Goal: Task Accomplishment & Management: Use online tool/utility

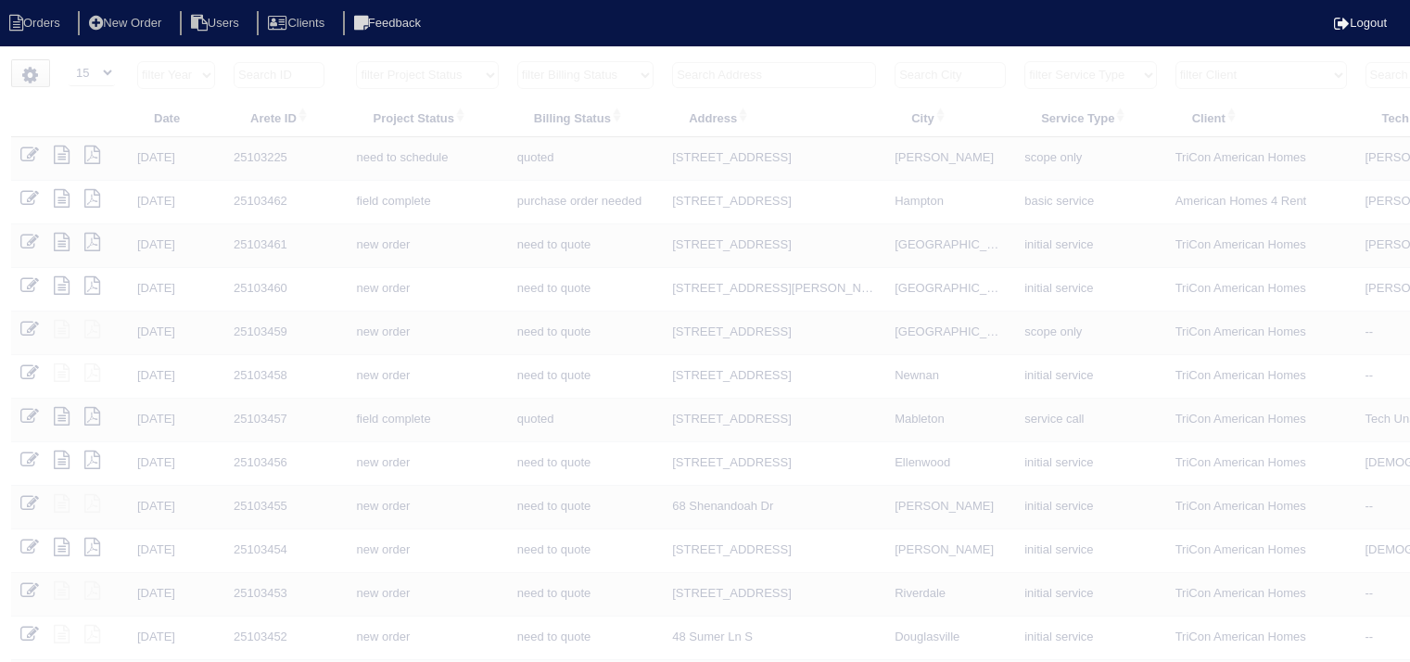
select select "15"
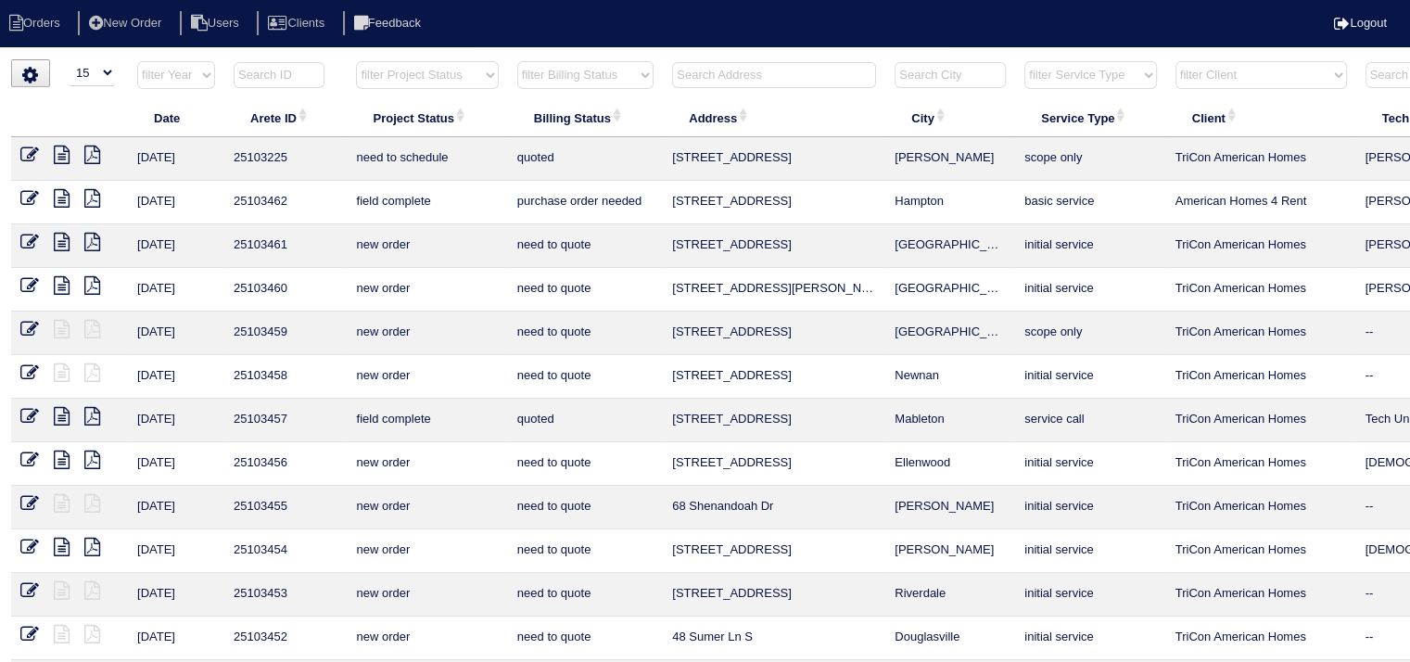
click at [779, 67] on input "text" at bounding box center [774, 75] width 204 height 26
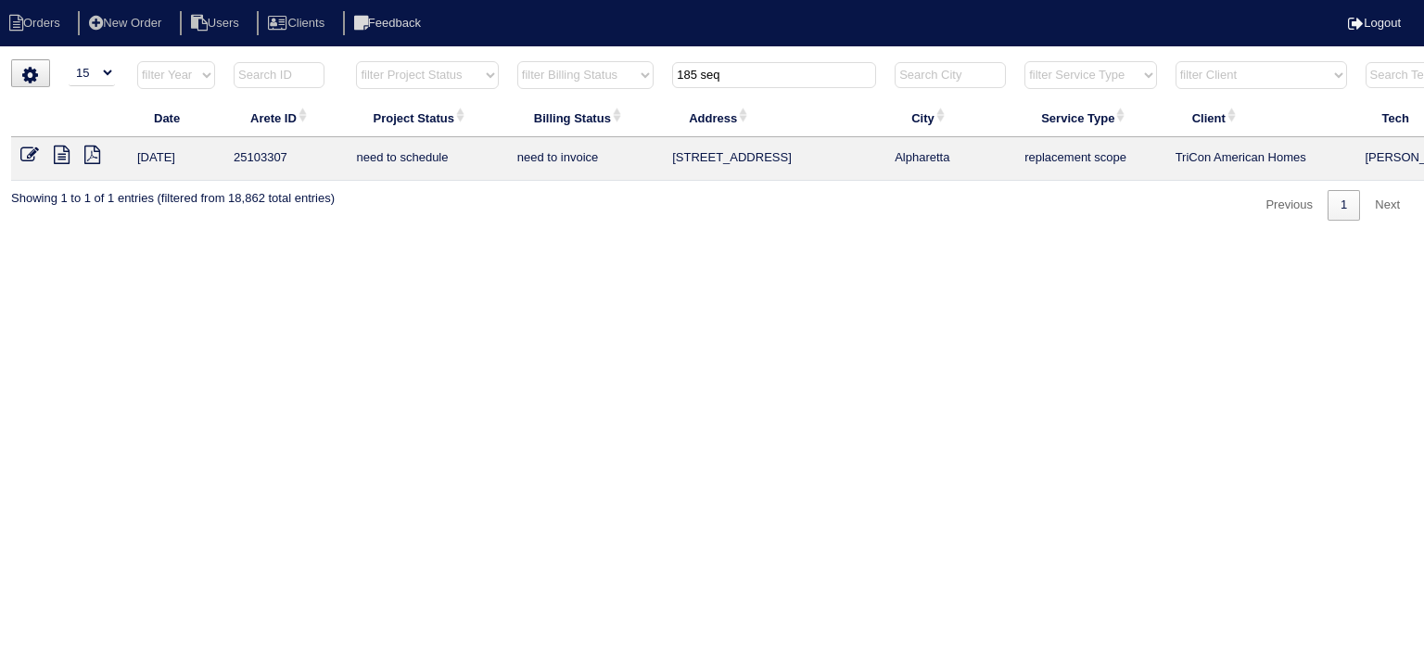
type input "185 seq"
click at [60, 152] on icon at bounding box center [62, 155] width 16 height 19
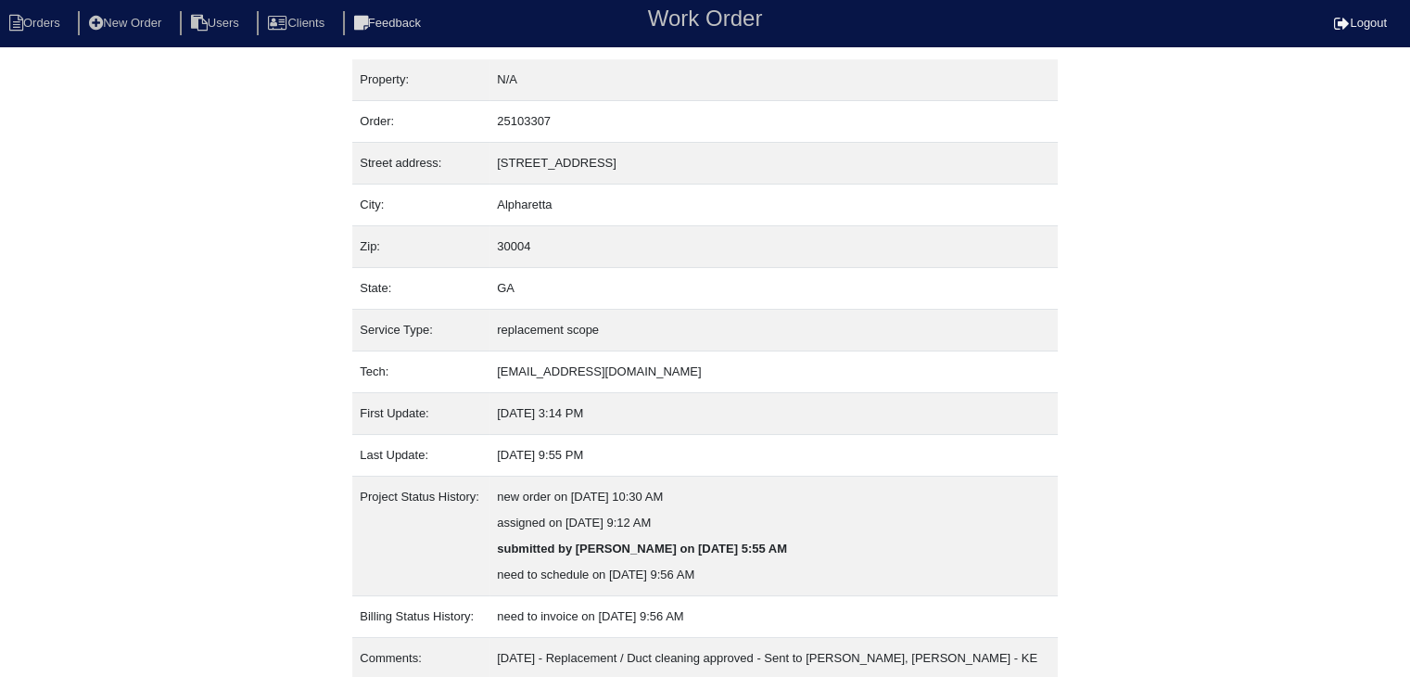
scroll to position [63, 0]
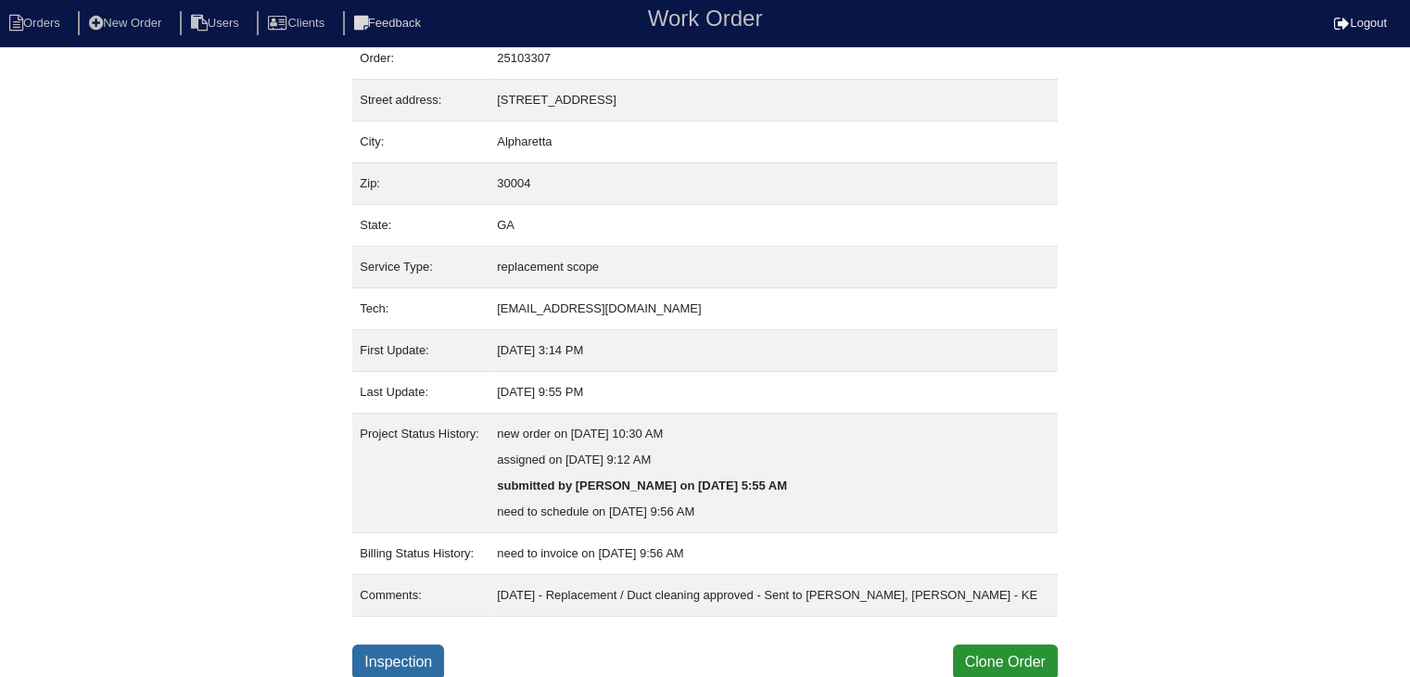
click at [413, 655] on link "Inspection" at bounding box center [398, 661] width 92 height 35
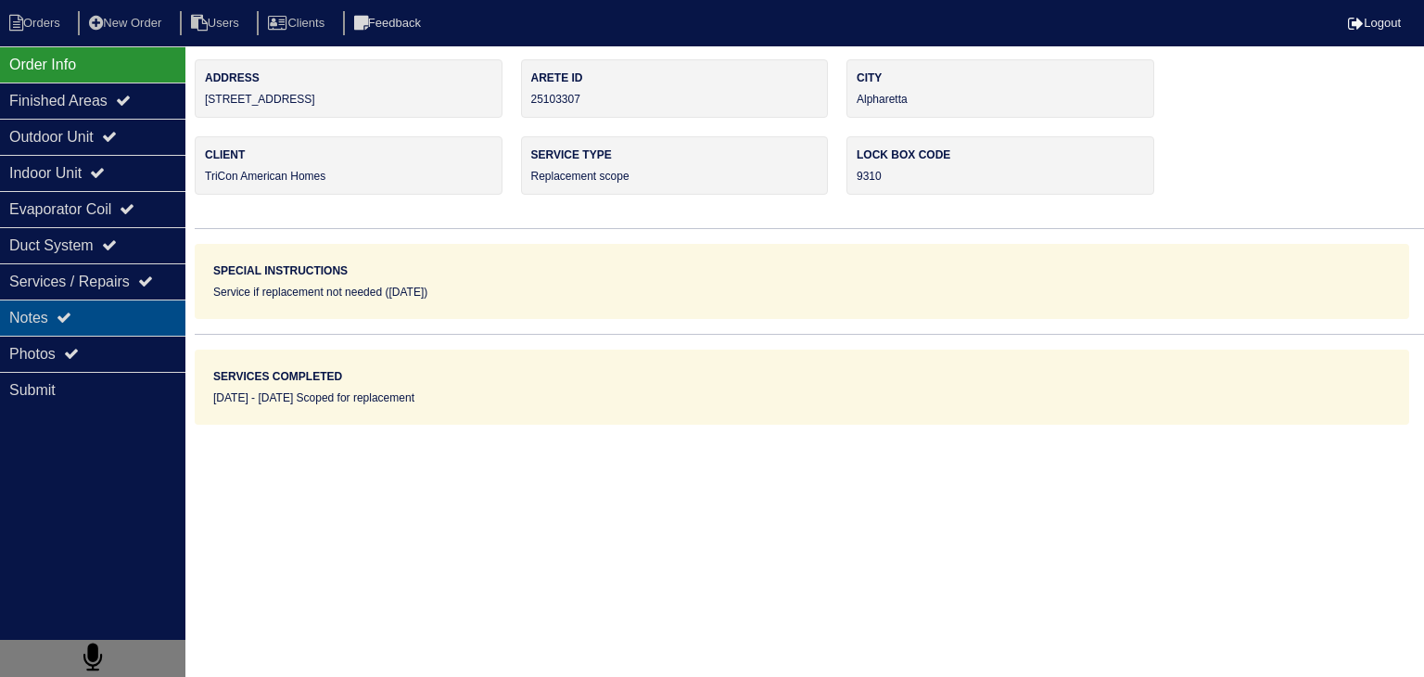
click at [120, 322] on div "Notes" at bounding box center [92, 317] width 185 height 36
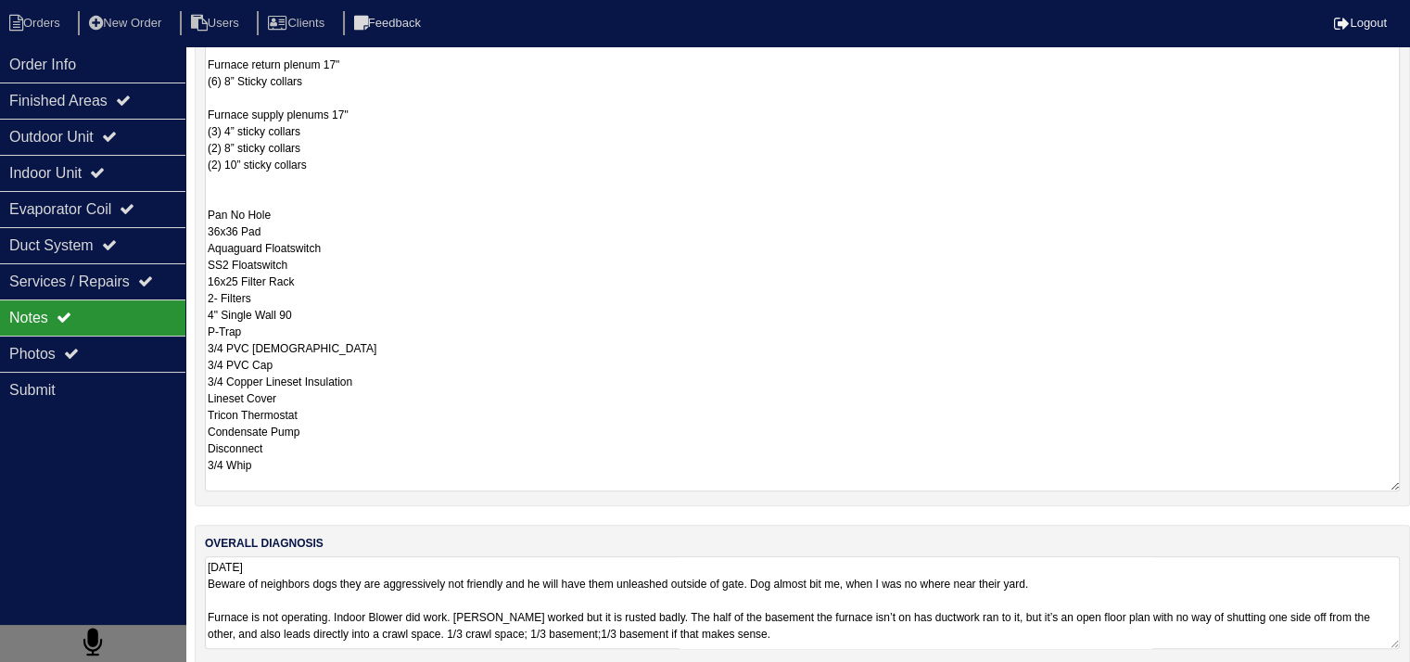
scroll to position [468, 0]
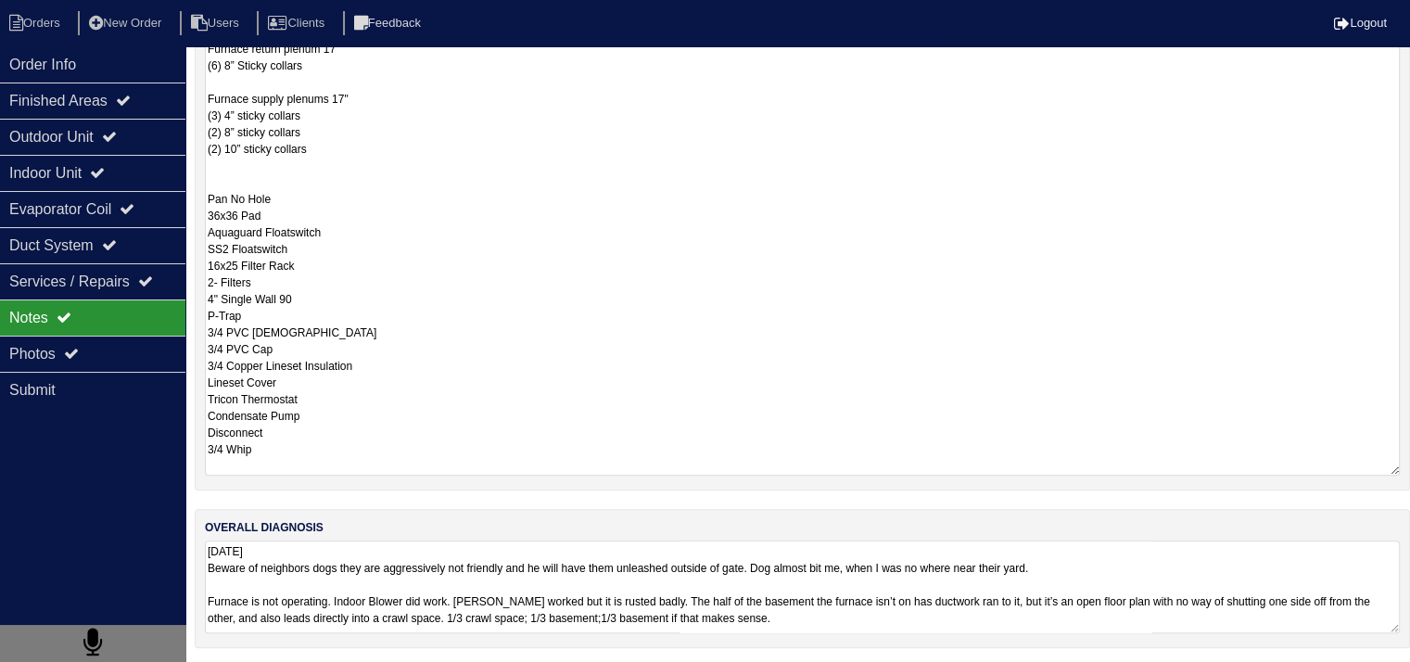
drag, startPoint x: 207, startPoint y: 450, endPoint x: 403, endPoint y: 471, distance: 197.7
click at [403, 471] on textarea "9.9.25 3 ton AC unit 3 ton evap 17” 75,00 BTU furnace Furnace return plenum 17"…" at bounding box center [802, 207] width 1195 height 538
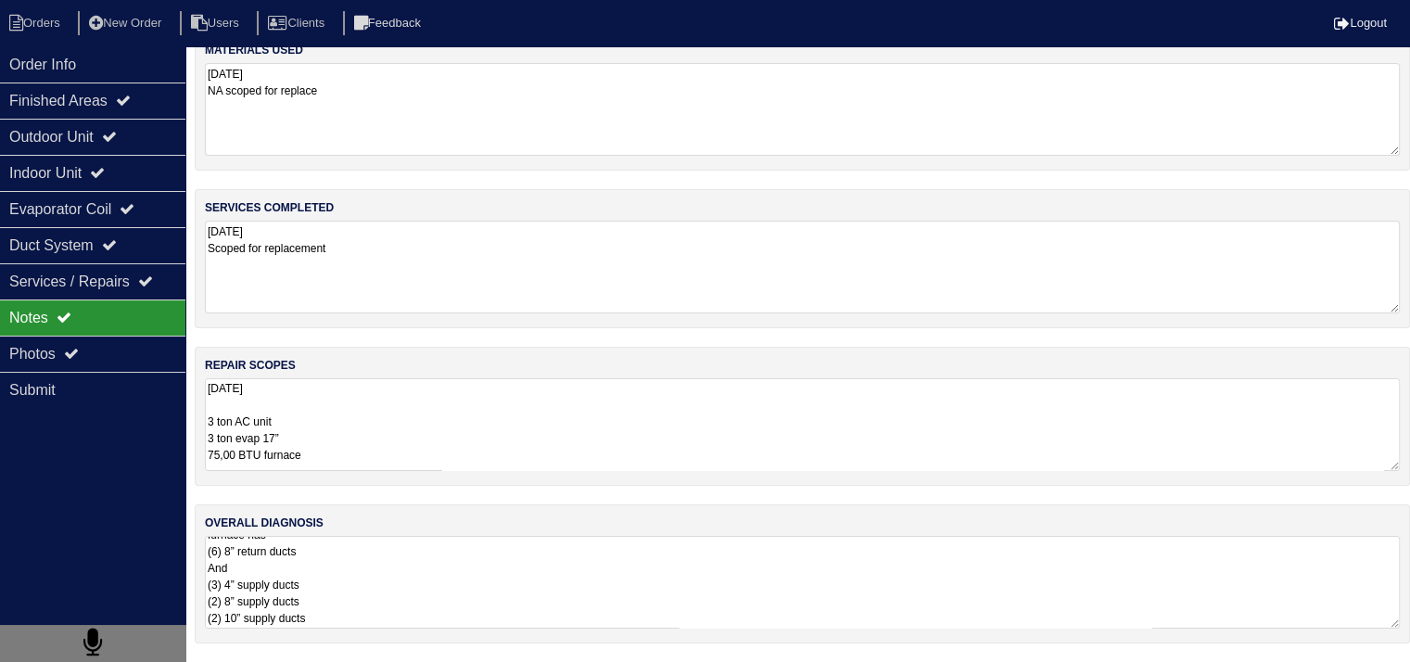
scroll to position [23, 0]
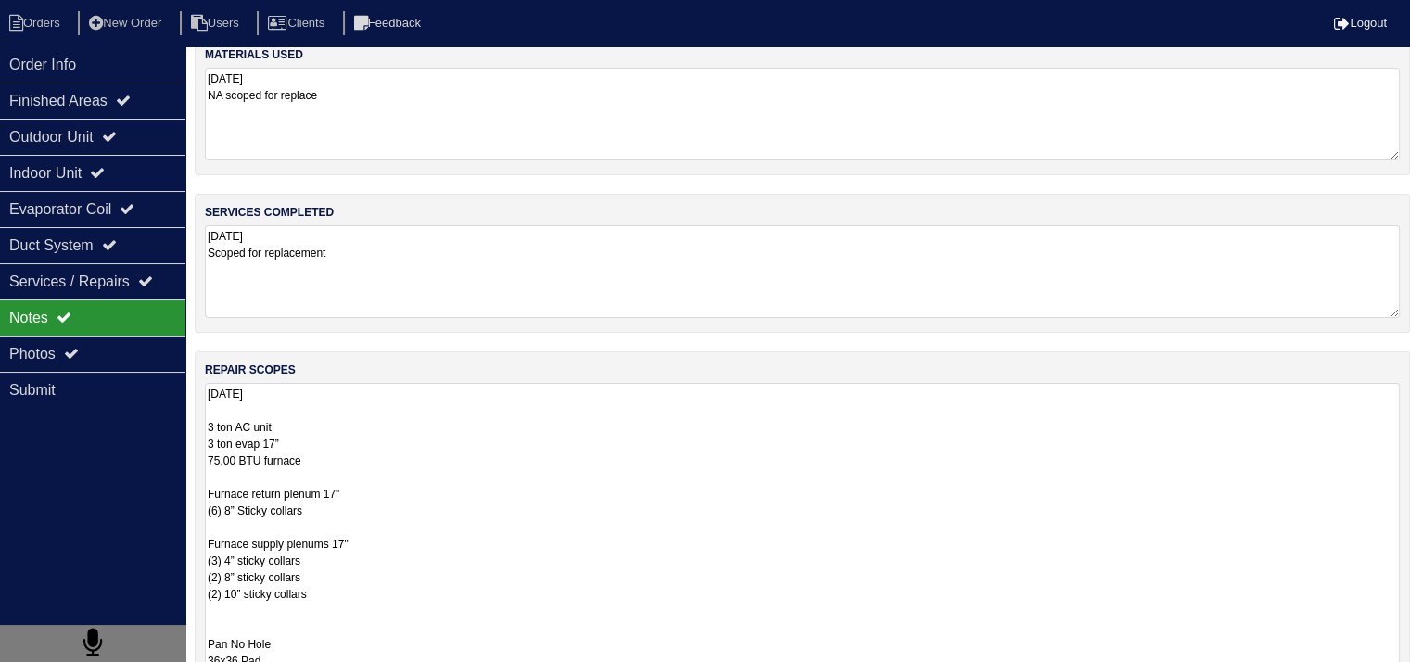
click at [333, 612] on textarea "9.9.25 3 ton AC unit 3 ton evap 17” 75,00 BTU furnace Furnace return plenum 17"…" at bounding box center [802, 652] width 1195 height 538
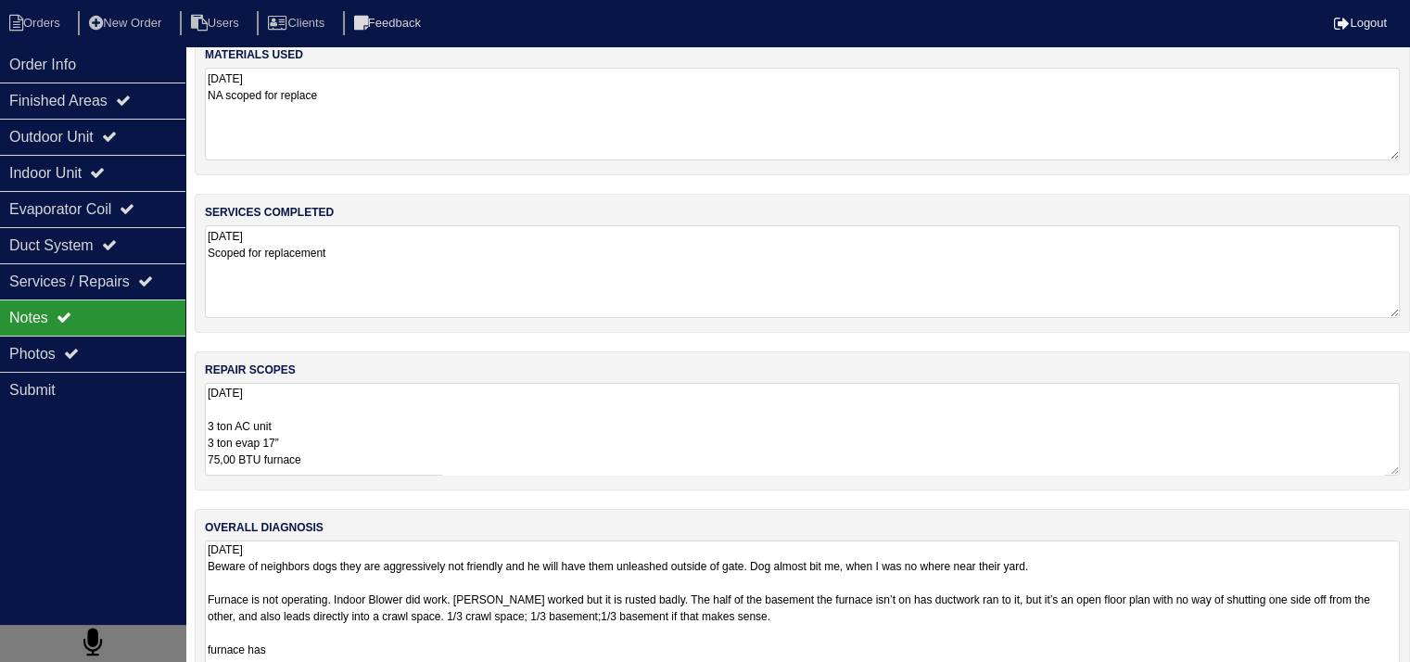
click at [447, 589] on textarea "9.9.25 Beware of neighbors dogs they are aggressively not friendly and he will …" at bounding box center [802, 642] width 1195 height 204
drag, startPoint x: 208, startPoint y: 563, endPoint x: 1187, endPoint y: 562, distance: 978.9
click at [1187, 562] on textarea "9.9.25 Beware of neighbors dogs they are aggressively not friendly and he will …" at bounding box center [802, 642] width 1195 height 204
click at [48, 28] on li "Orders" at bounding box center [37, 23] width 75 height 25
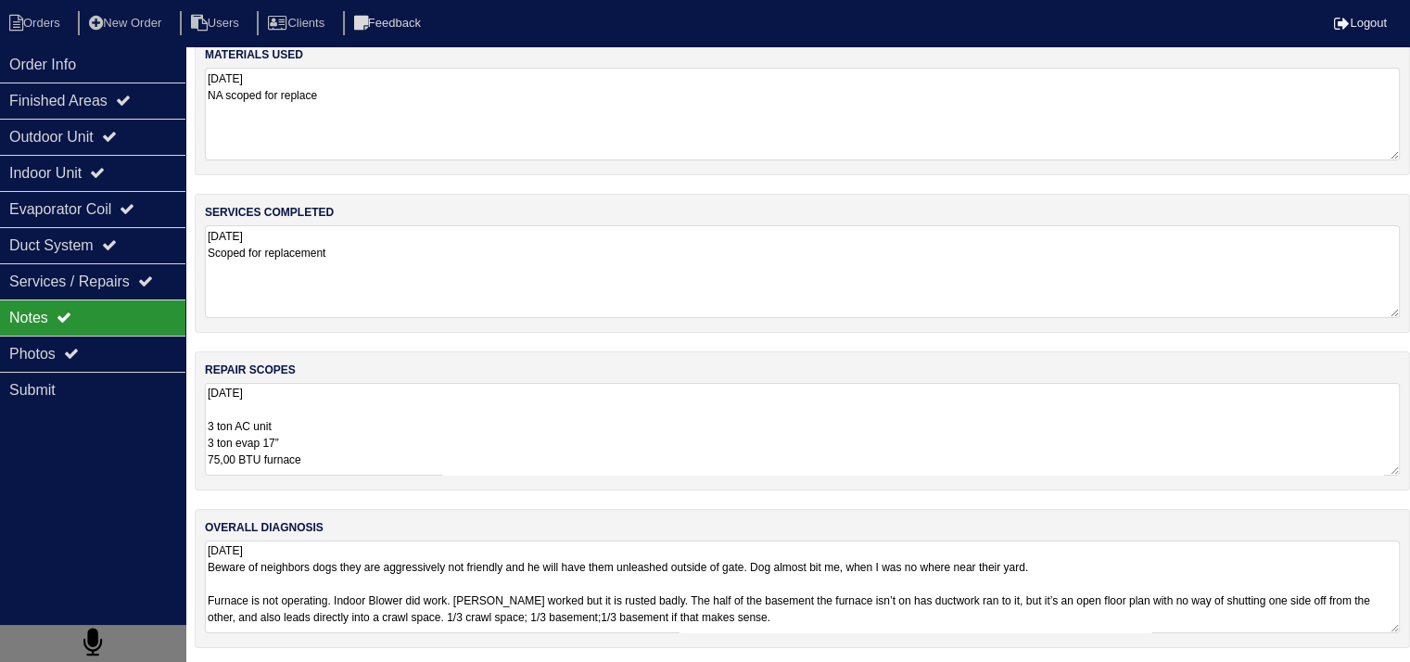
select select "15"
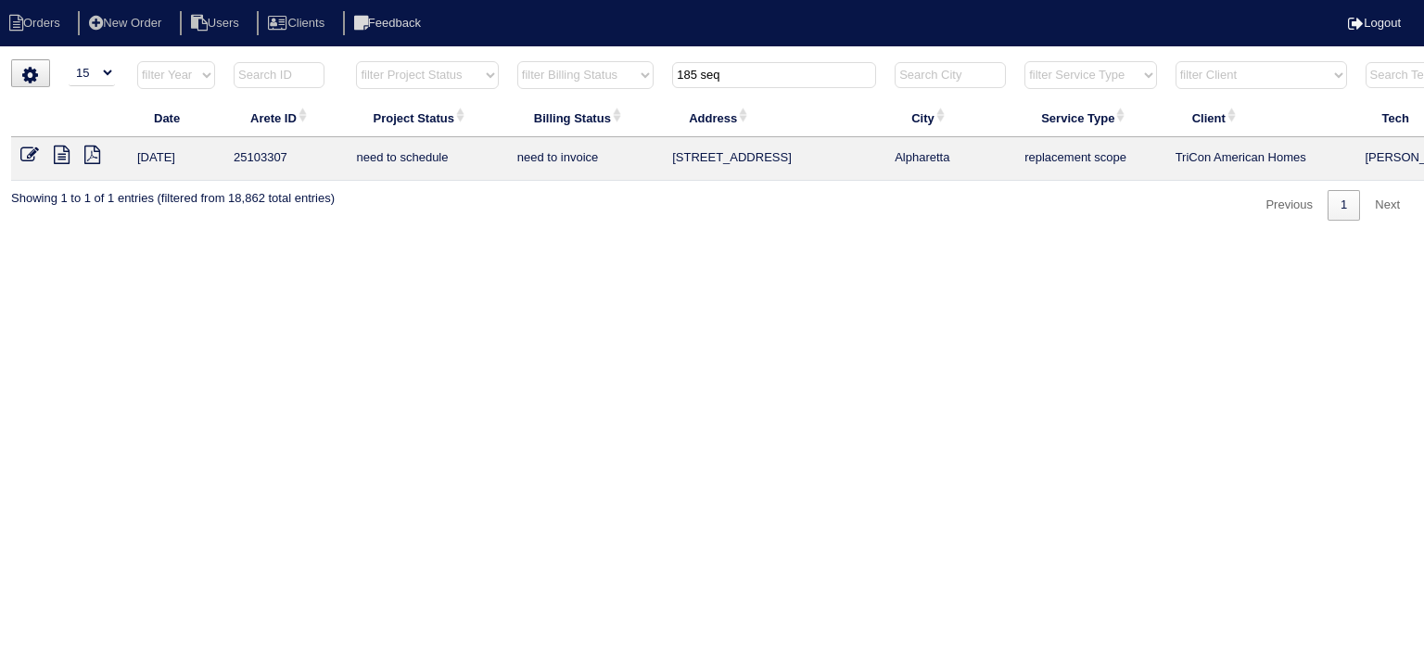
drag, startPoint x: 751, startPoint y: 76, endPoint x: 567, endPoint y: 79, distance: 183.6
click at [567, 79] on tr "filter Year -- Any Year -- 2025 2024 2023 2022 2021 2020 2019 filter Project St…" at bounding box center [814, 79] width 1606 height 38
type input "1471 pine"
click at [58, 159] on icon at bounding box center [62, 155] width 16 height 19
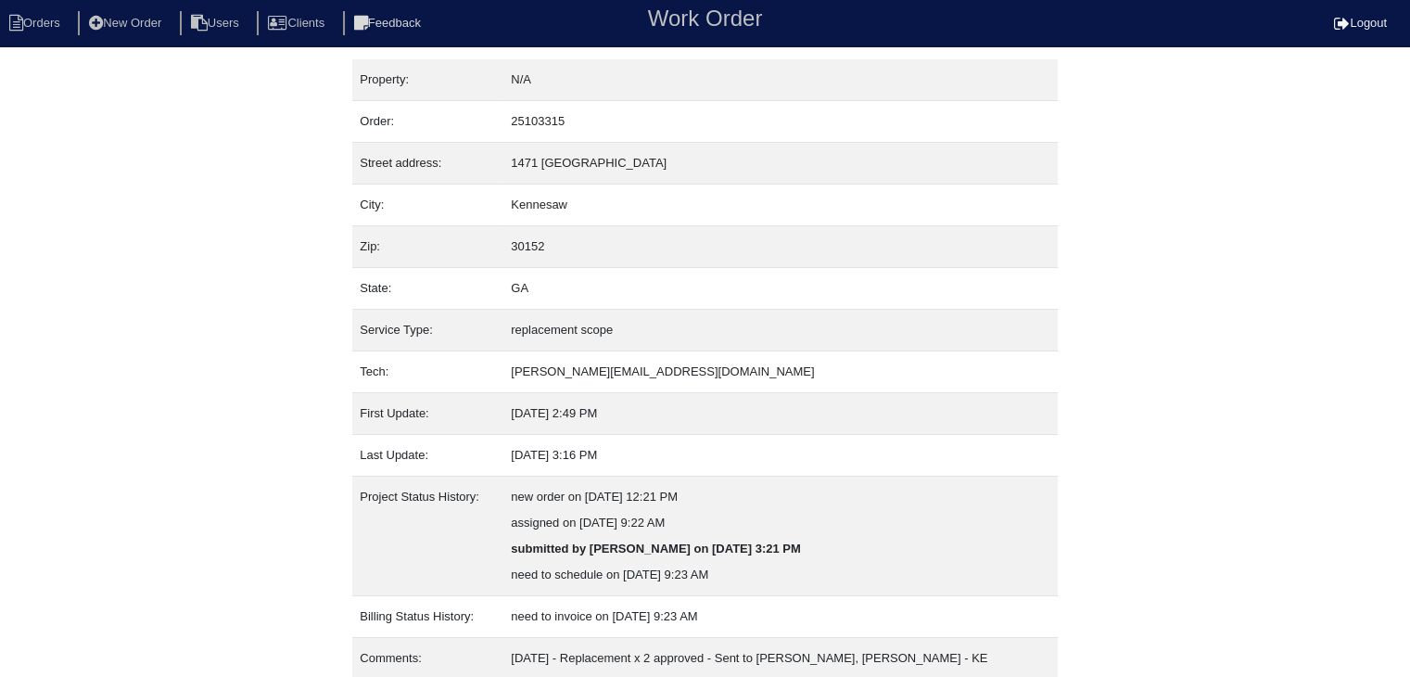
scroll to position [167, 0]
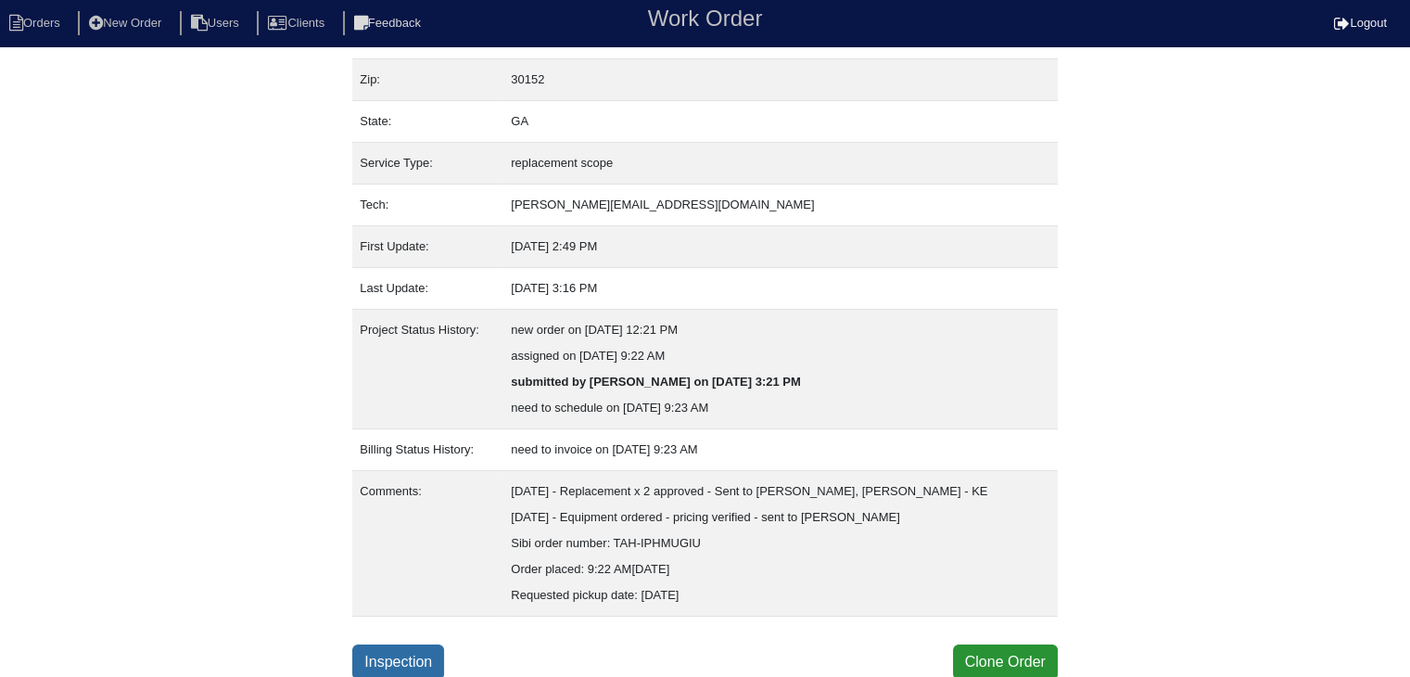
click at [424, 654] on link "Inspection" at bounding box center [398, 661] width 92 height 35
select select "0"
select select "Rheem"
select select "0"
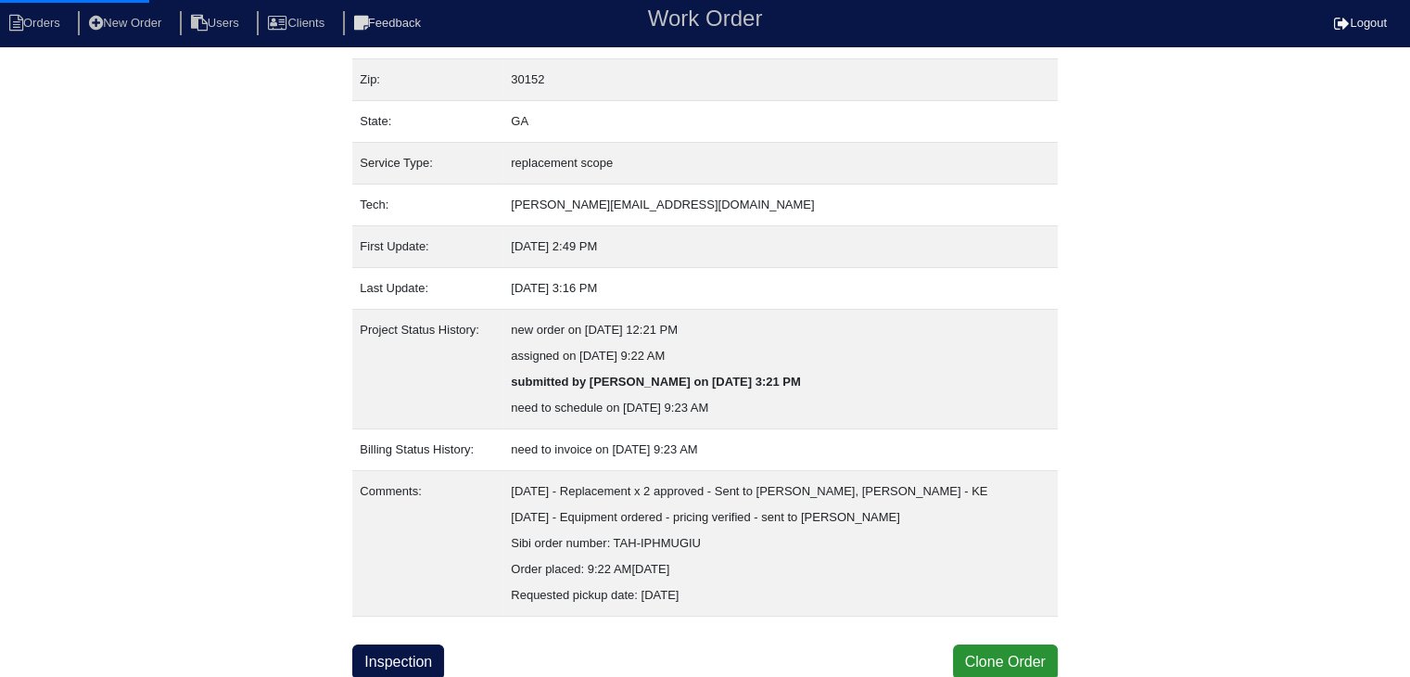
select select "0"
select select "2"
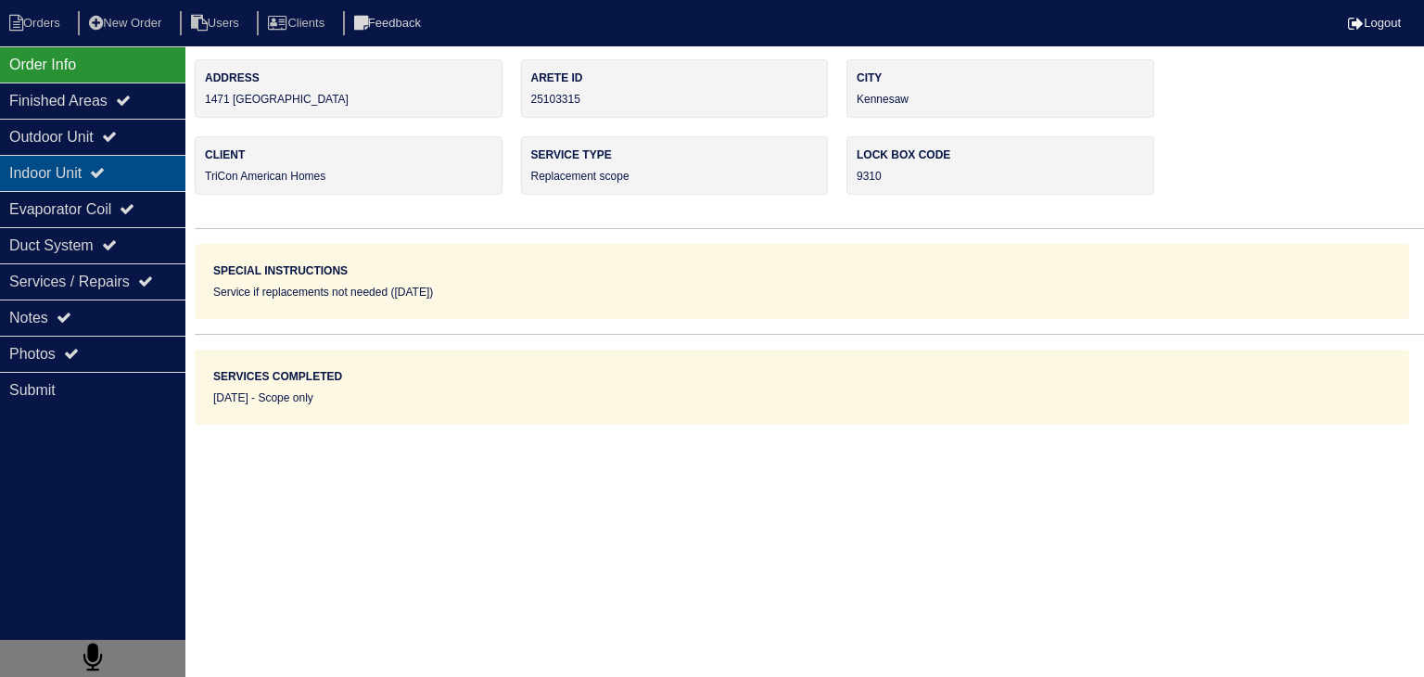
click at [38, 165] on div "Indoor Unit" at bounding box center [92, 173] width 185 height 36
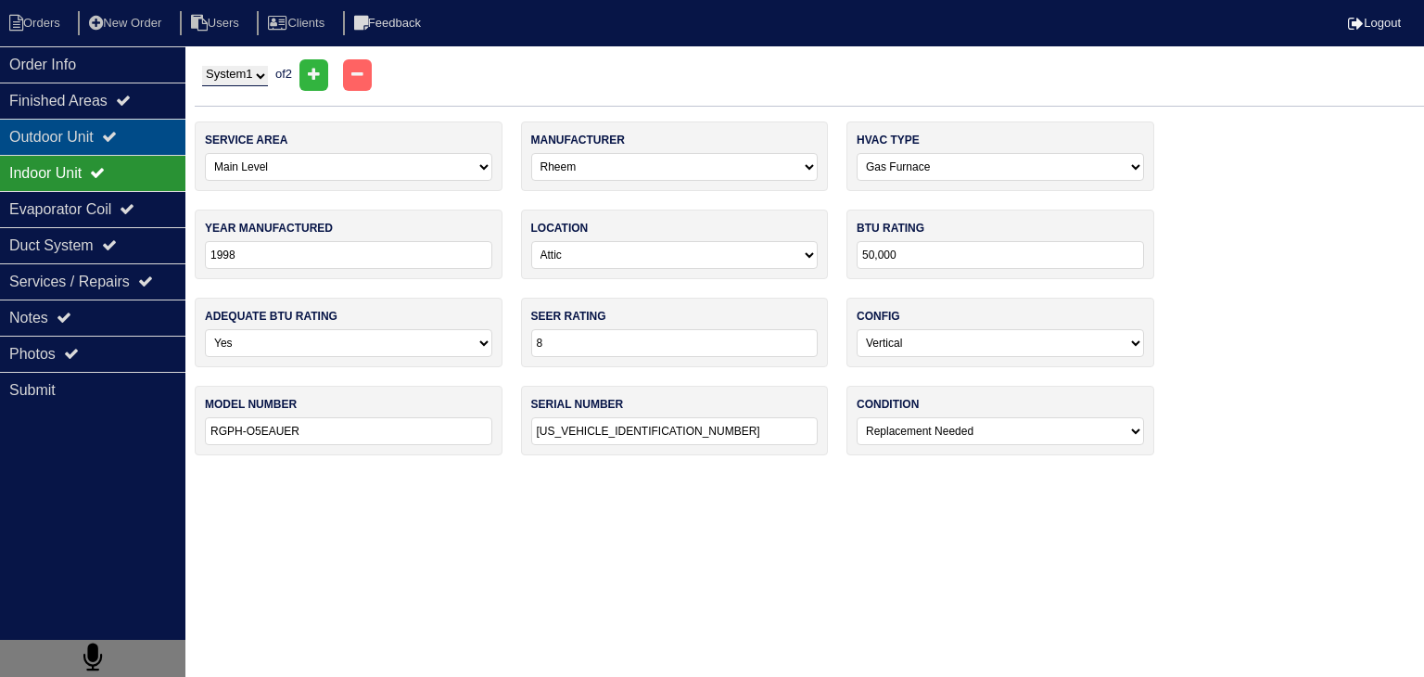
click at [44, 145] on div "Outdoor Unit" at bounding box center [92, 137] width 185 height 36
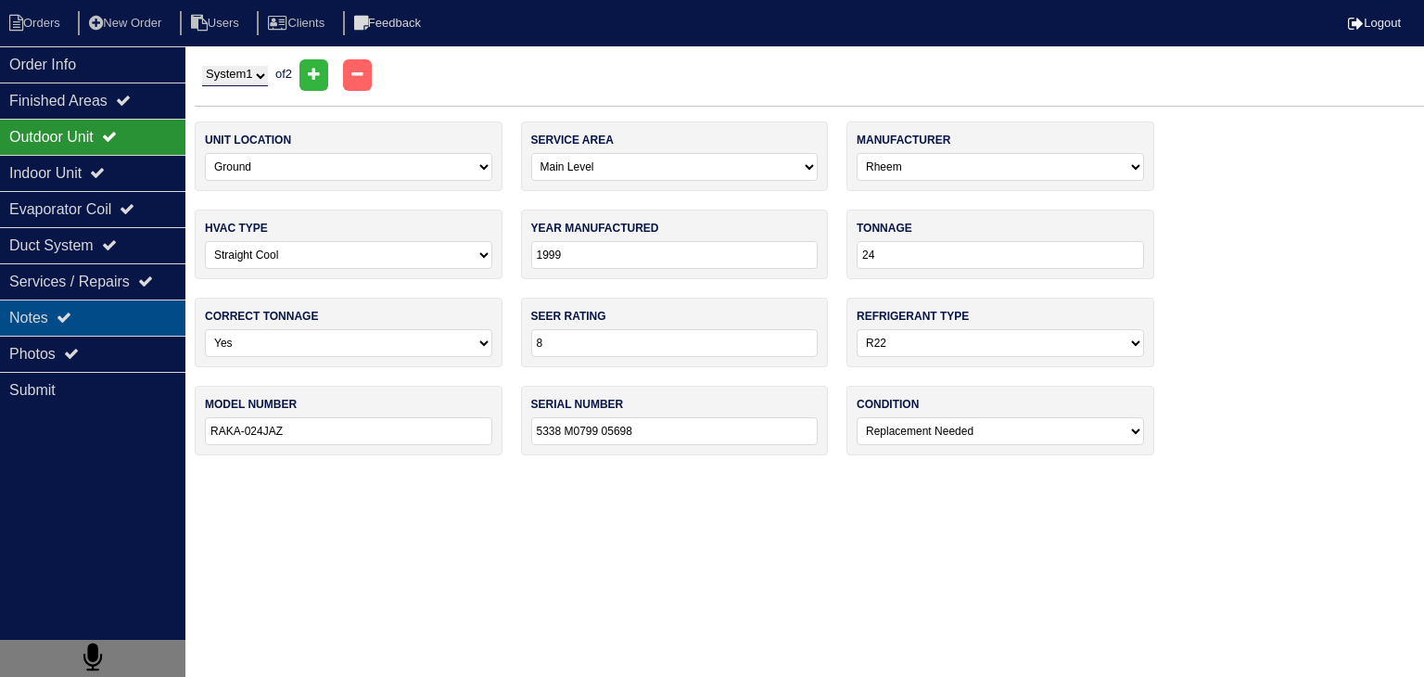
click at [43, 324] on div "Notes" at bounding box center [92, 317] width 185 height 36
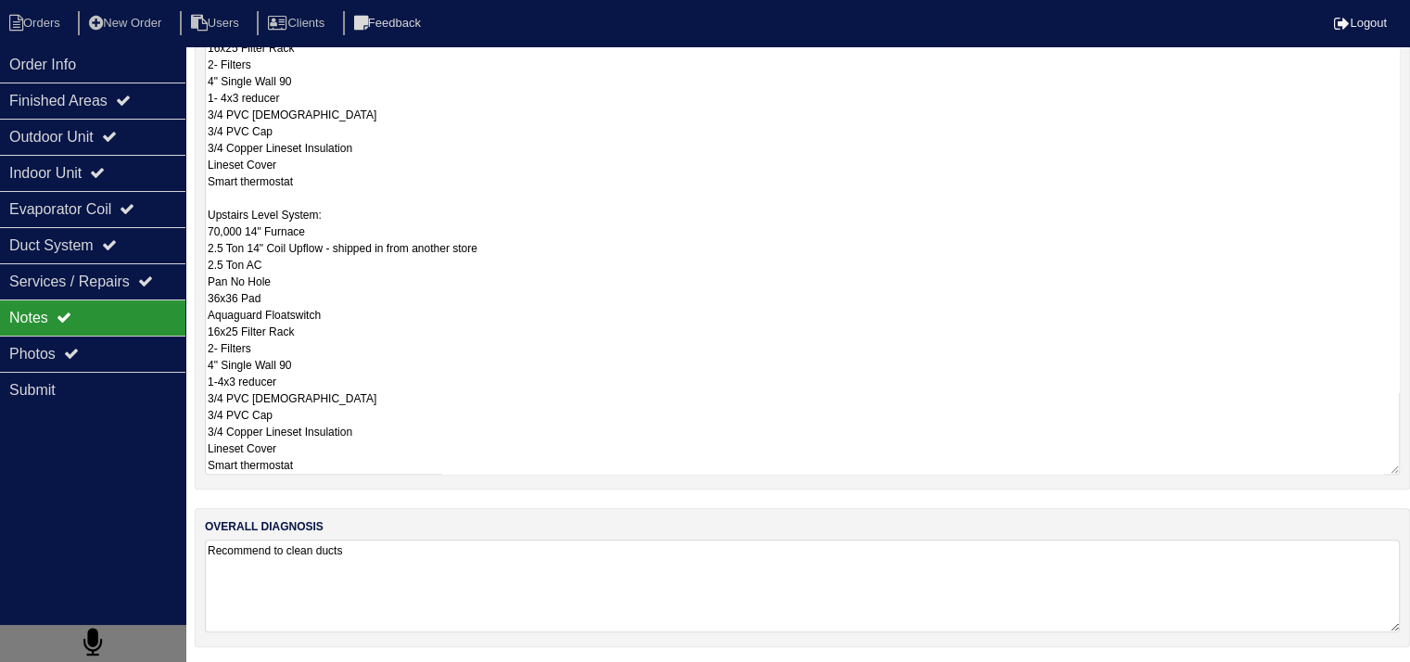
scroll to position [1, 0]
drag, startPoint x: 211, startPoint y: 415, endPoint x: 404, endPoint y: 717, distance: 358.5
click at [404, 666] on html "Orders New Order Users Clients Feedback Logout Orders New Order Users Clients M…" at bounding box center [705, 89] width 1410 height 1151
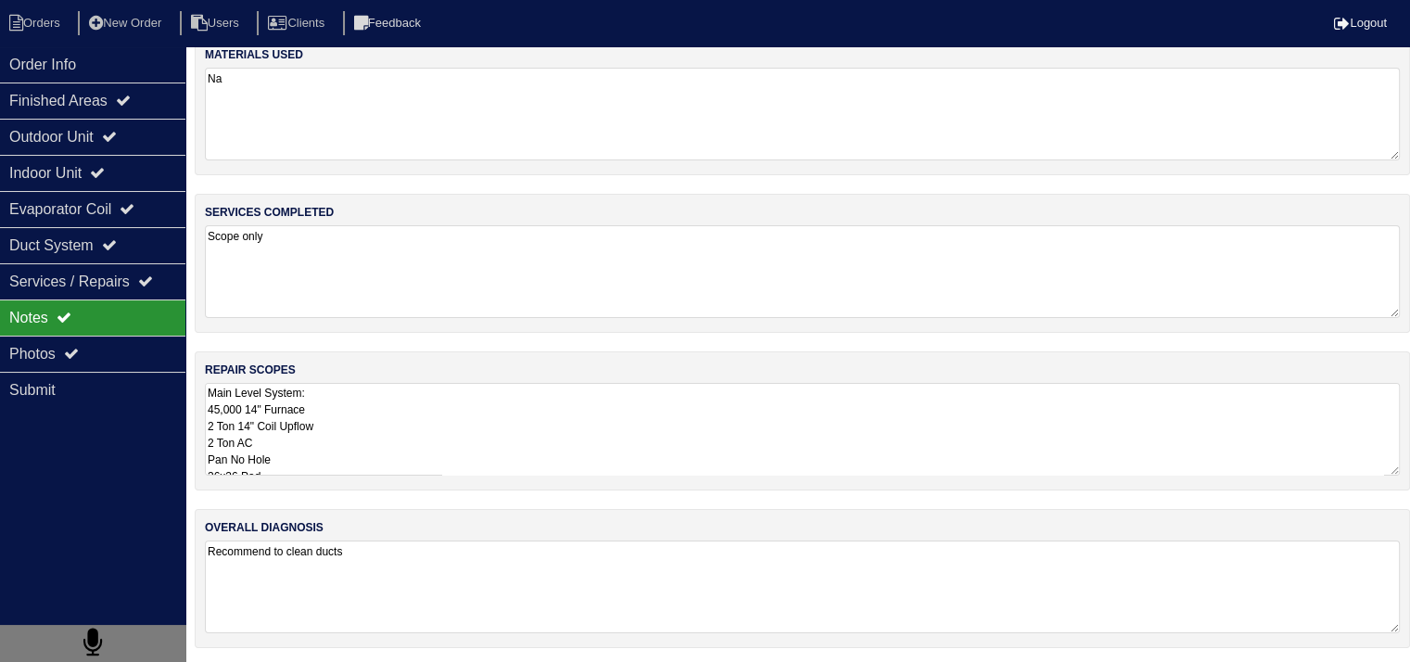
click at [471, 426] on textarea "Main Level System: 45,000 14" Furnace 2 Ton 14" Coil Upflow 2 Ton AC Pan No Hol…" at bounding box center [802, 429] width 1195 height 93
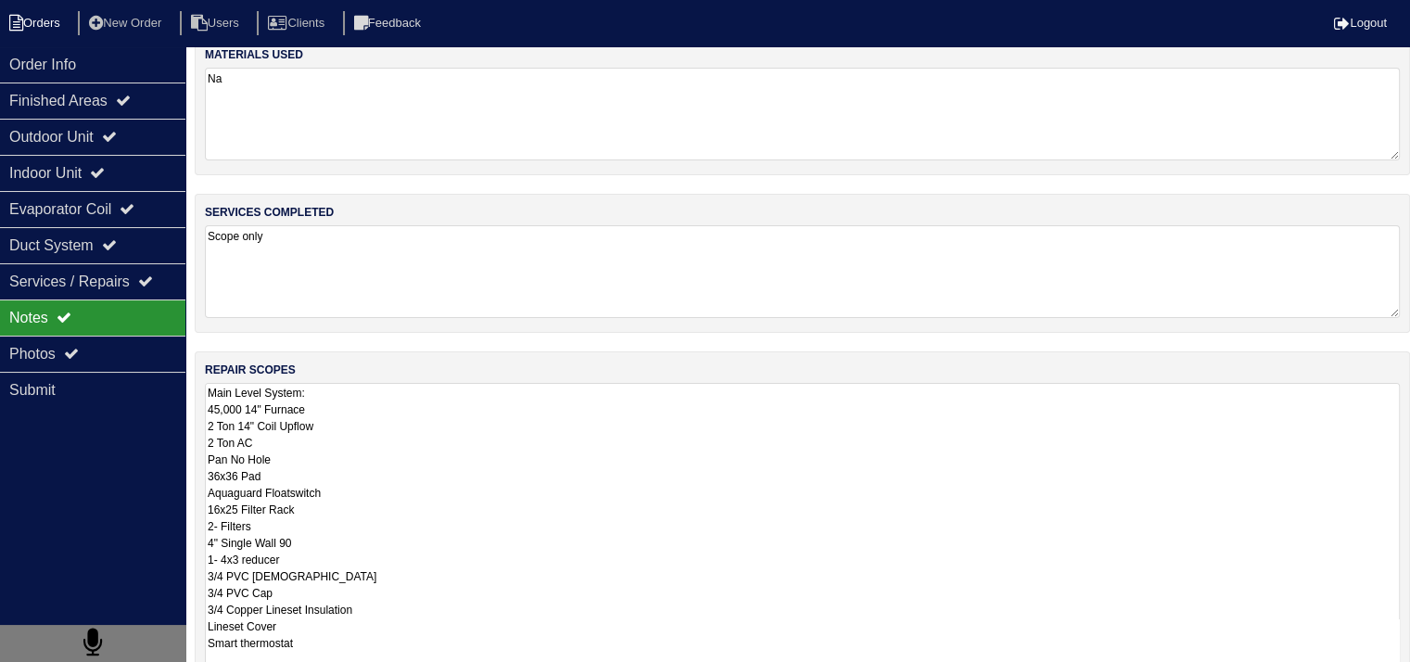
click at [57, 30] on li "Orders" at bounding box center [37, 23] width 75 height 25
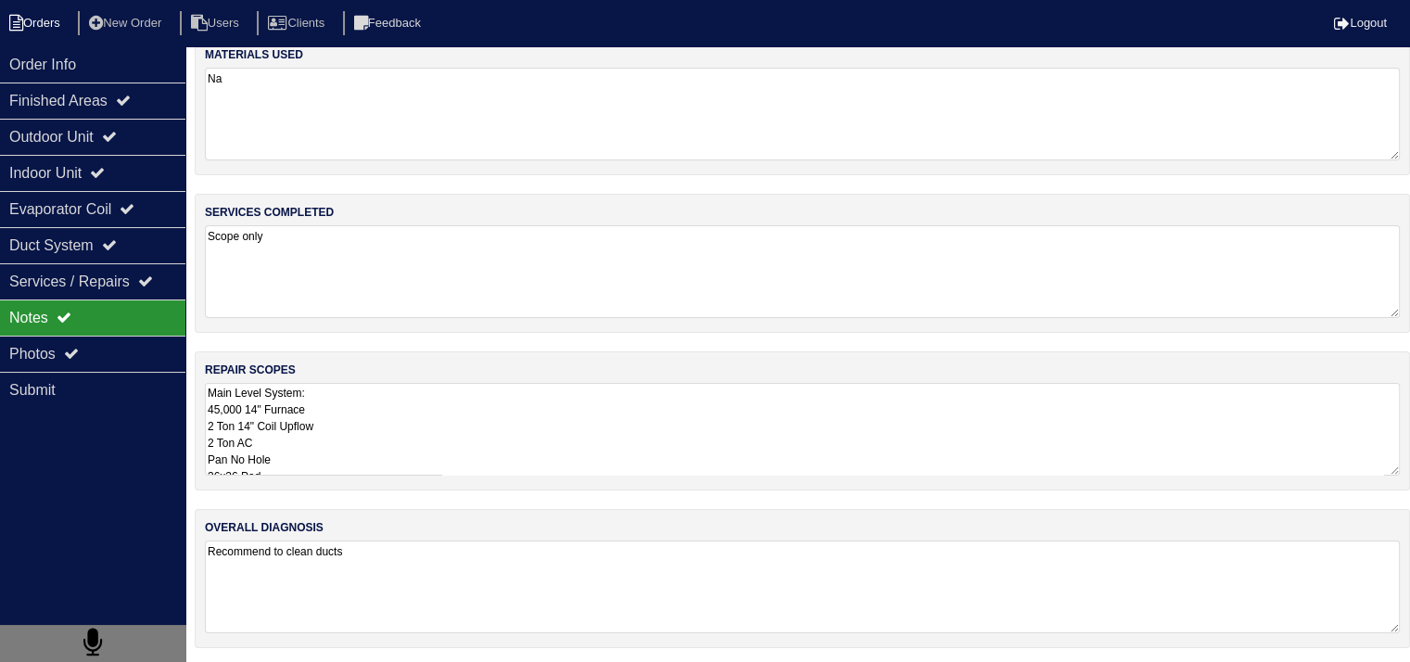
select select "15"
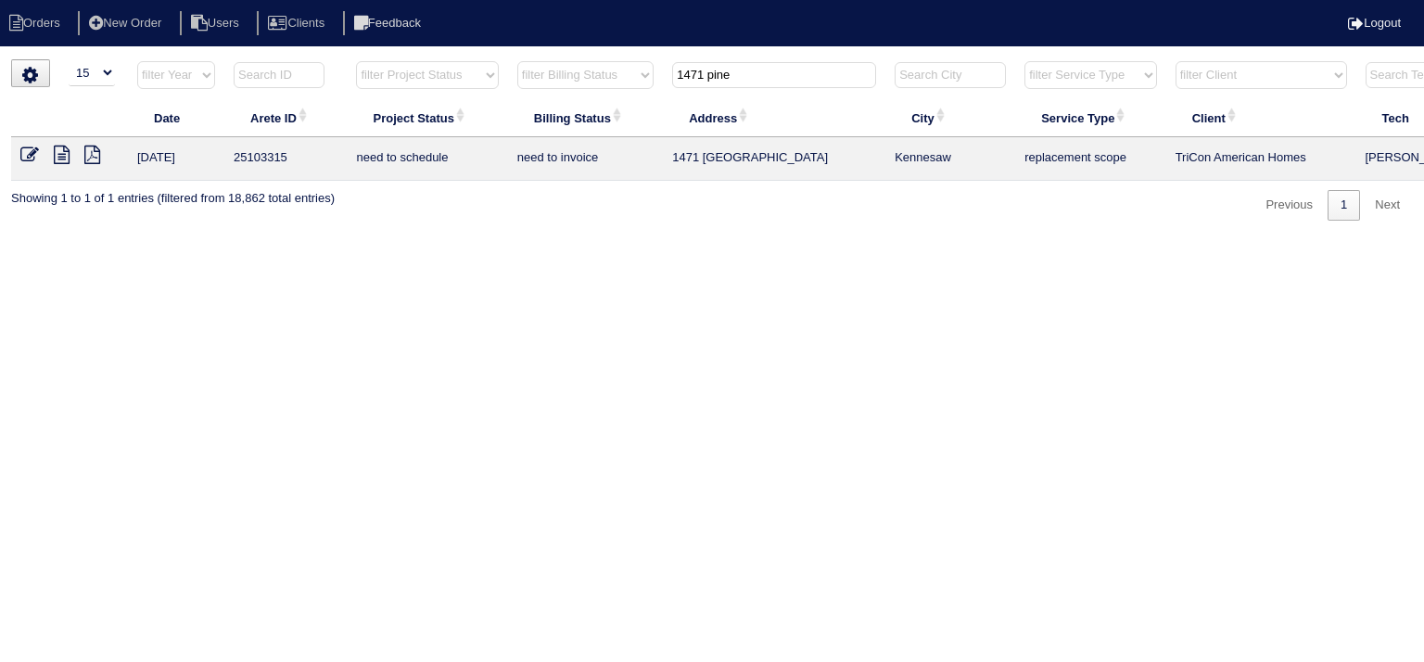
drag, startPoint x: 744, startPoint y: 80, endPoint x: 559, endPoint y: 80, distance: 185.4
click at [559, 80] on tr "filter Year -- Any Year -- 2025 2024 2023 2022 2021 2020 2019 filter Project St…" at bounding box center [814, 79] width 1606 height 38
type input "512 creek"
click at [58, 160] on icon at bounding box center [62, 155] width 16 height 19
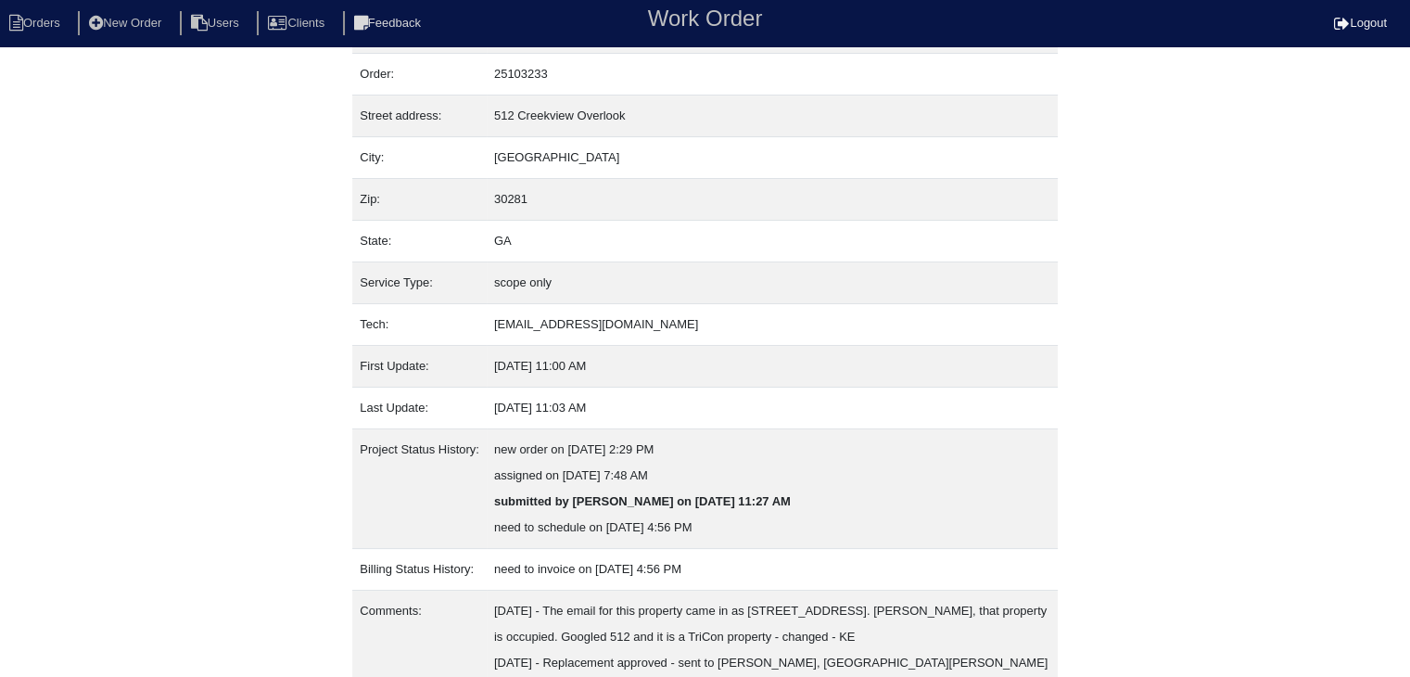
scroll to position [115, 0]
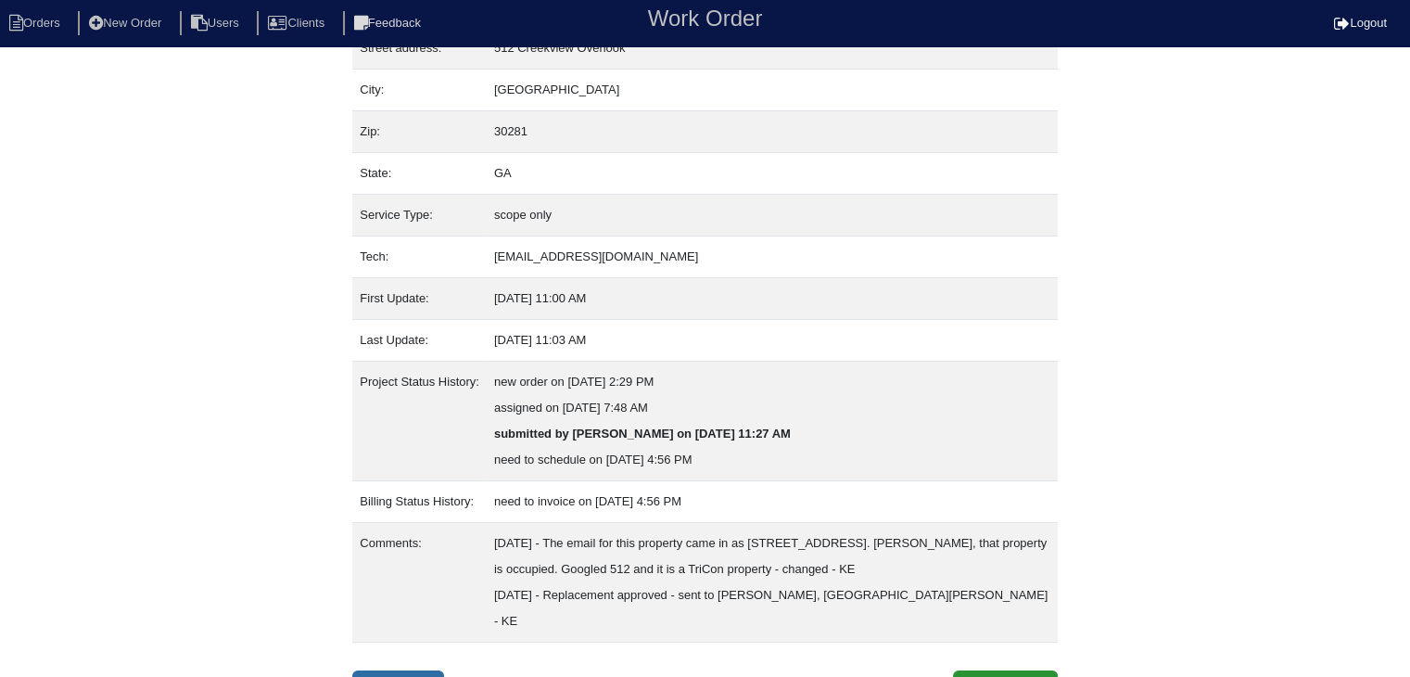
click at [413, 670] on link "Inspection" at bounding box center [398, 687] width 92 height 35
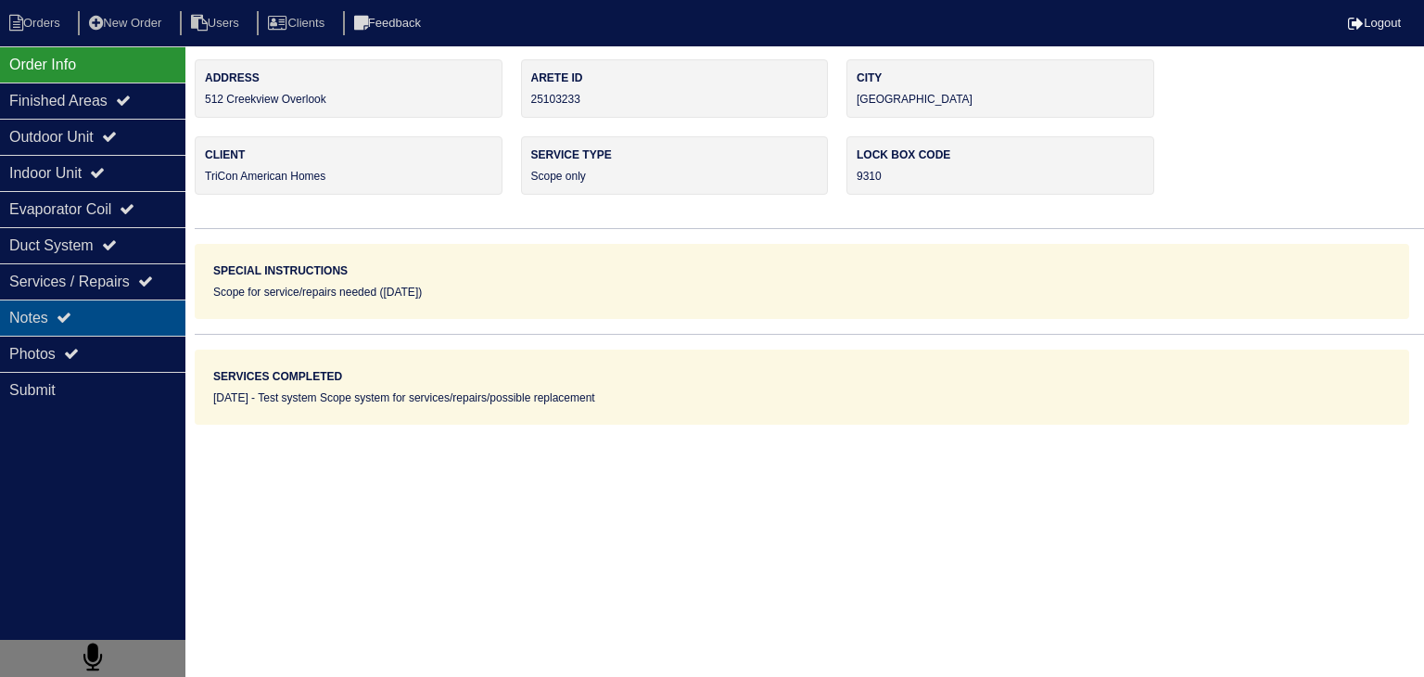
click at [126, 331] on div "Notes" at bounding box center [92, 317] width 185 height 36
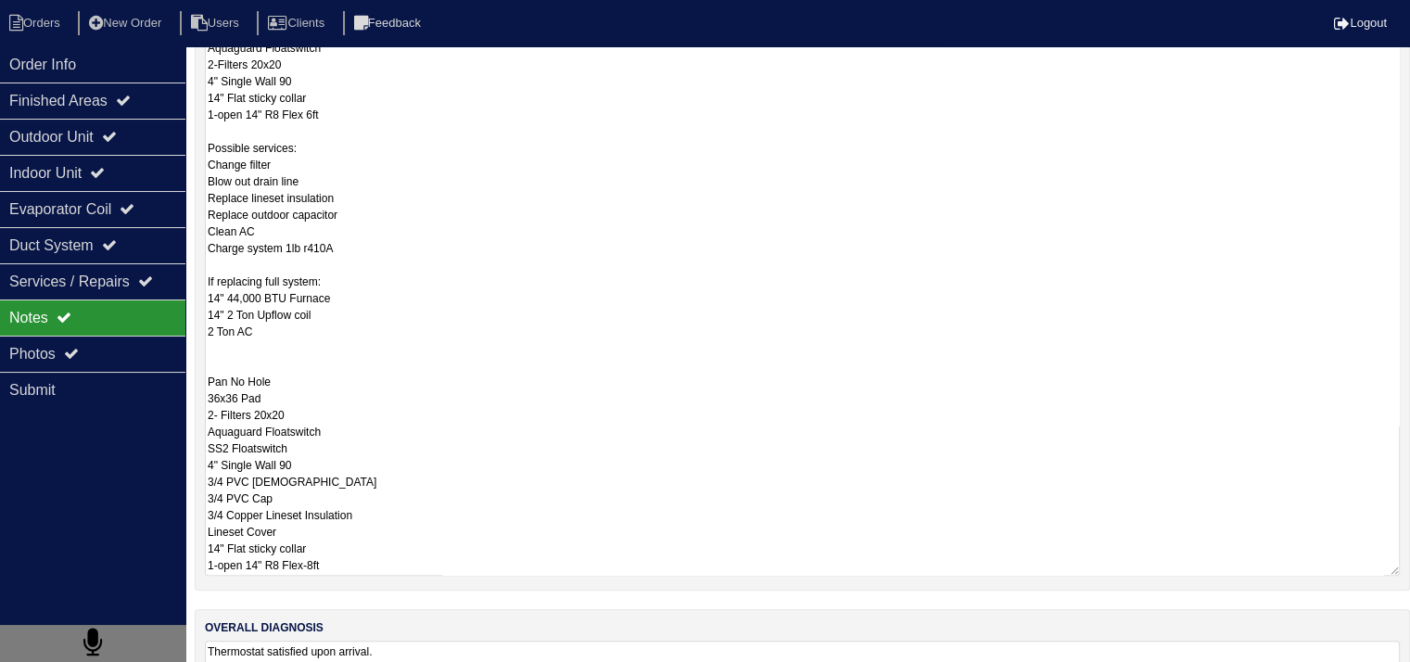
scroll to position [463, 0]
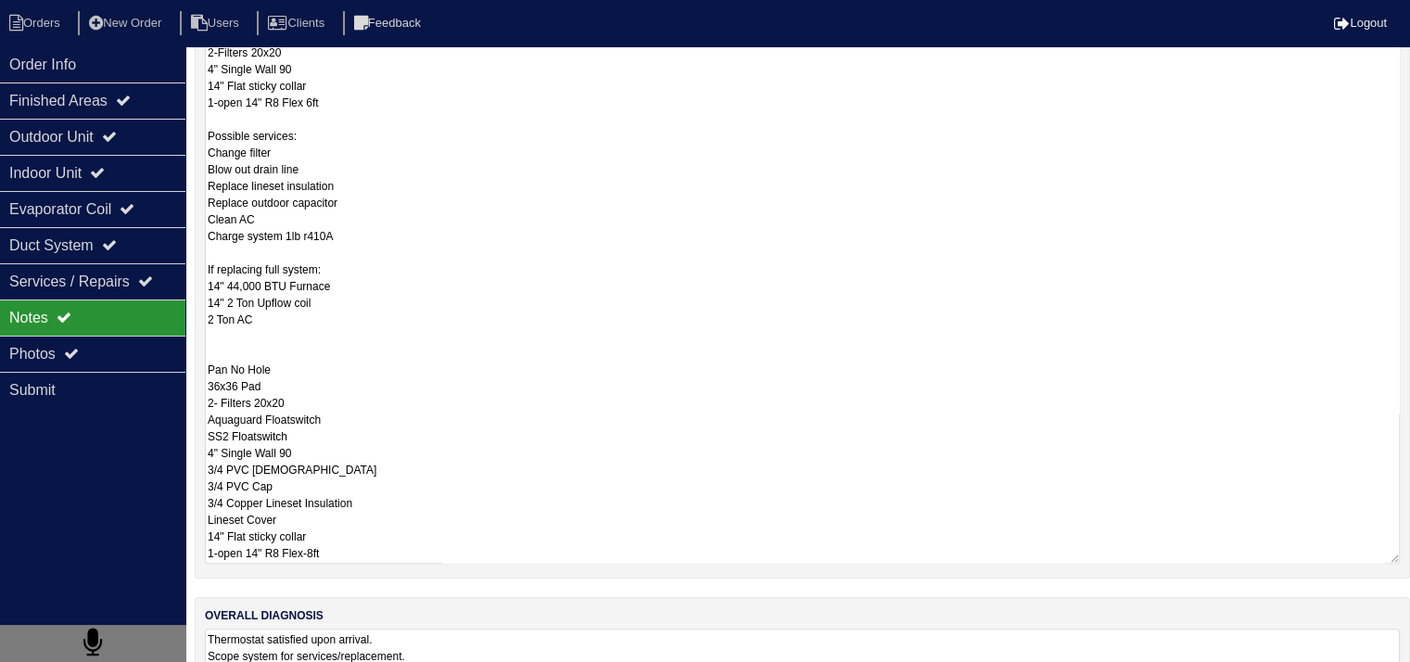
drag, startPoint x: 209, startPoint y: 286, endPoint x: 445, endPoint y: 552, distance: 356.6
click at [445, 552] on textarea "If only replacing furnace and Services: 14" 44,000 BTU Furnace Pan No Hole Aqua…" at bounding box center [802, 253] width 1195 height 621
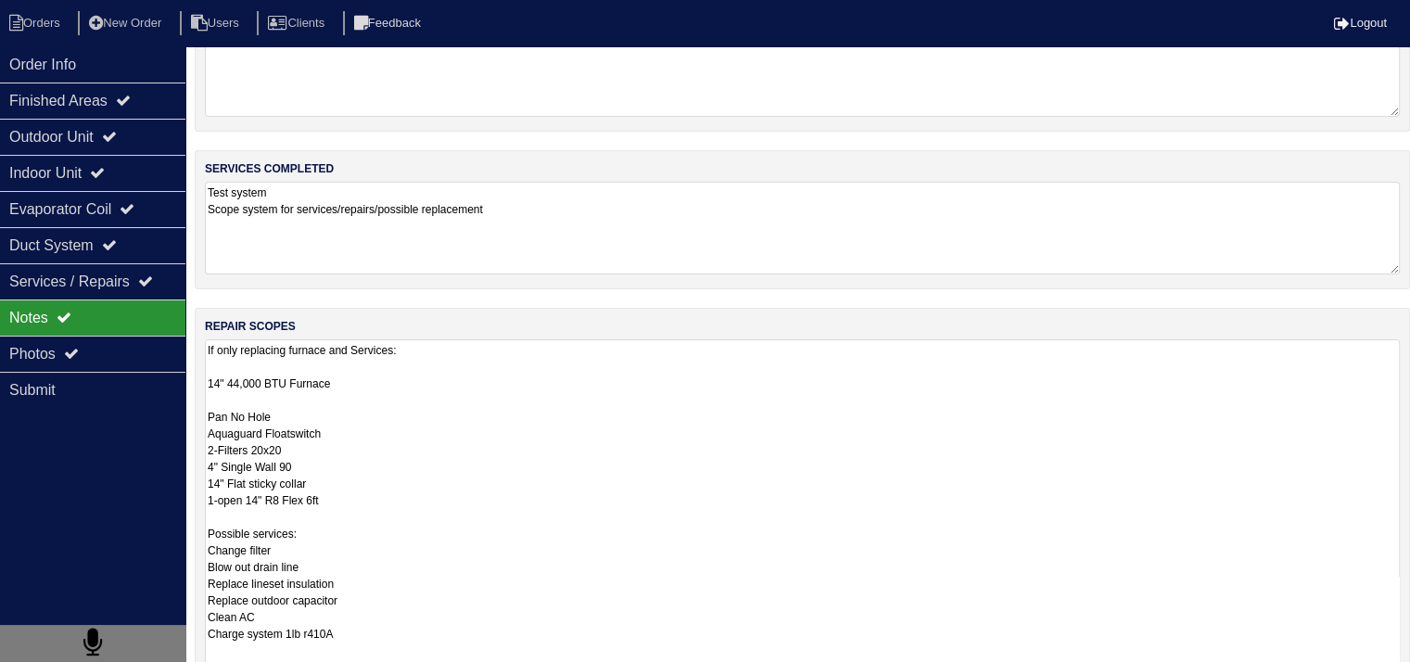
scroll to position [0, 0]
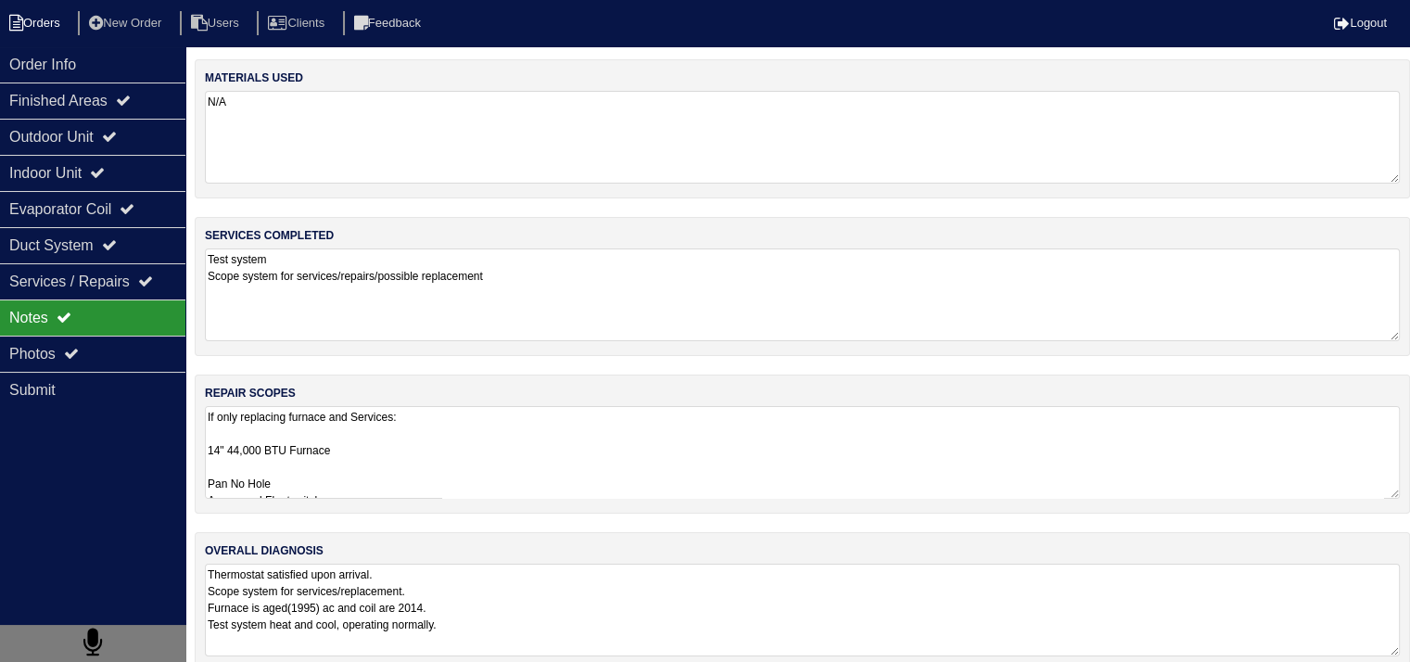
click at [44, 22] on li "Orders" at bounding box center [37, 23] width 75 height 25
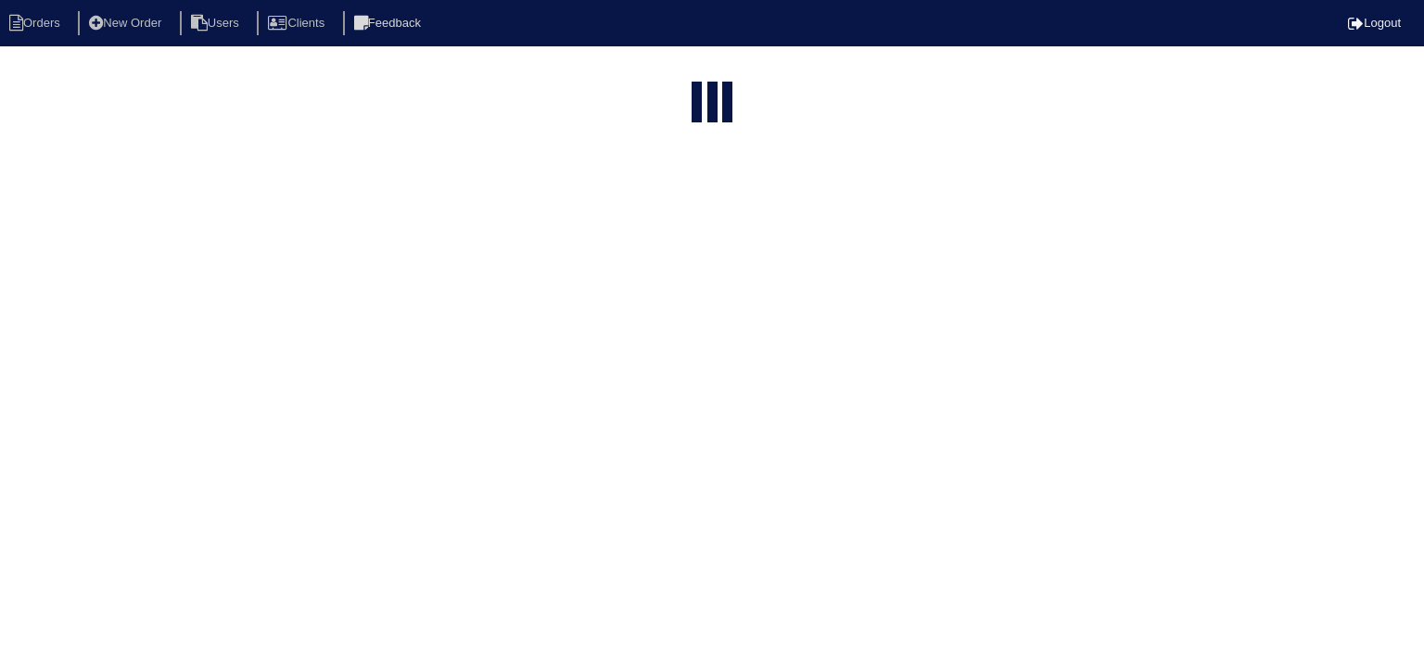
select select "15"
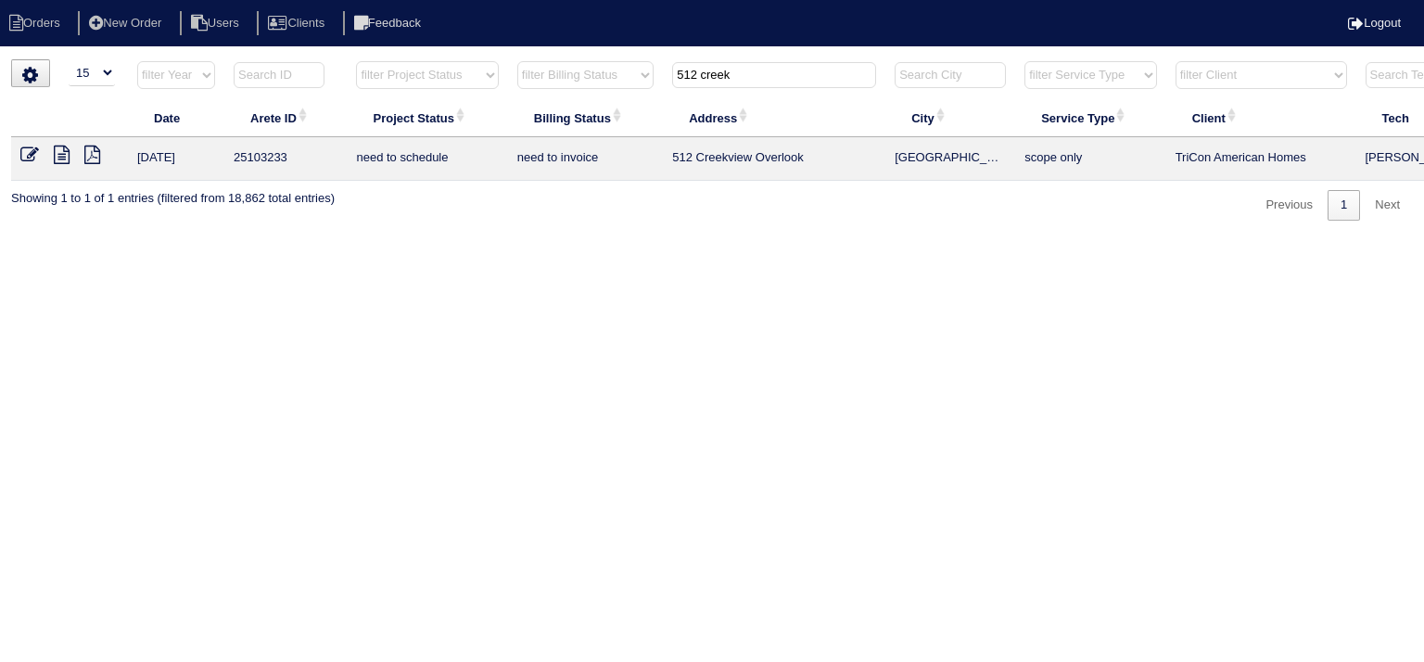
drag, startPoint x: 742, startPoint y: 75, endPoint x: 539, endPoint y: 68, distance: 202.2
click at [539, 68] on tr "filter Year -- Any Year -- 2025 2024 2023 2022 2021 2020 2019 filter Project St…" at bounding box center [814, 79] width 1606 height 38
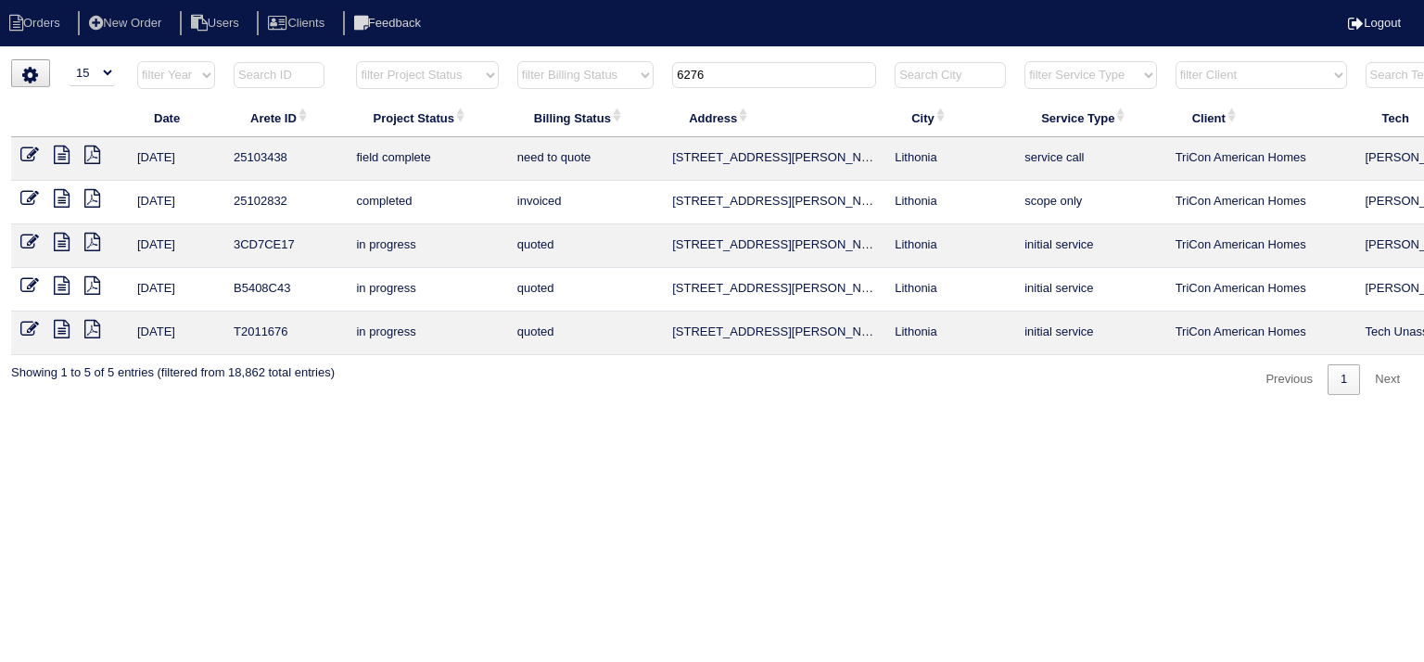
type input "6276"
click at [61, 157] on icon at bounding box center [62, 155] width 16 height 19
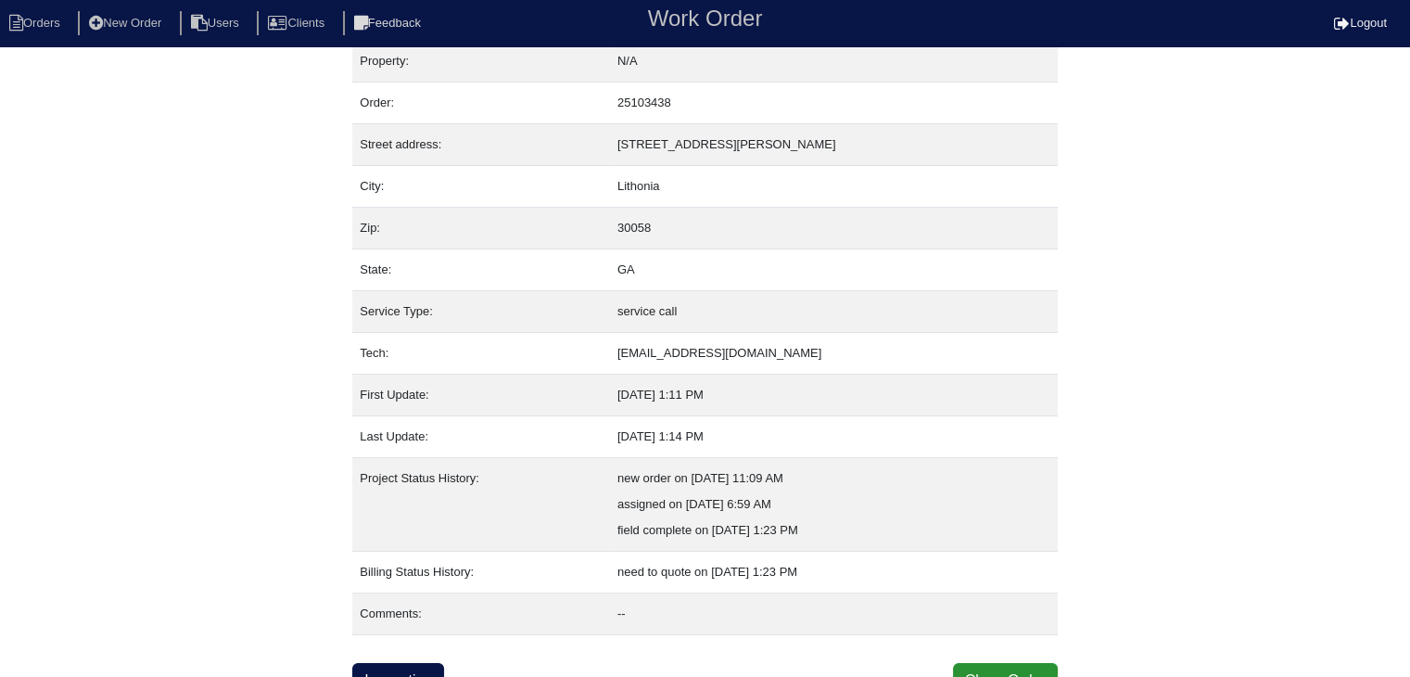
scroll to position [37, 0]
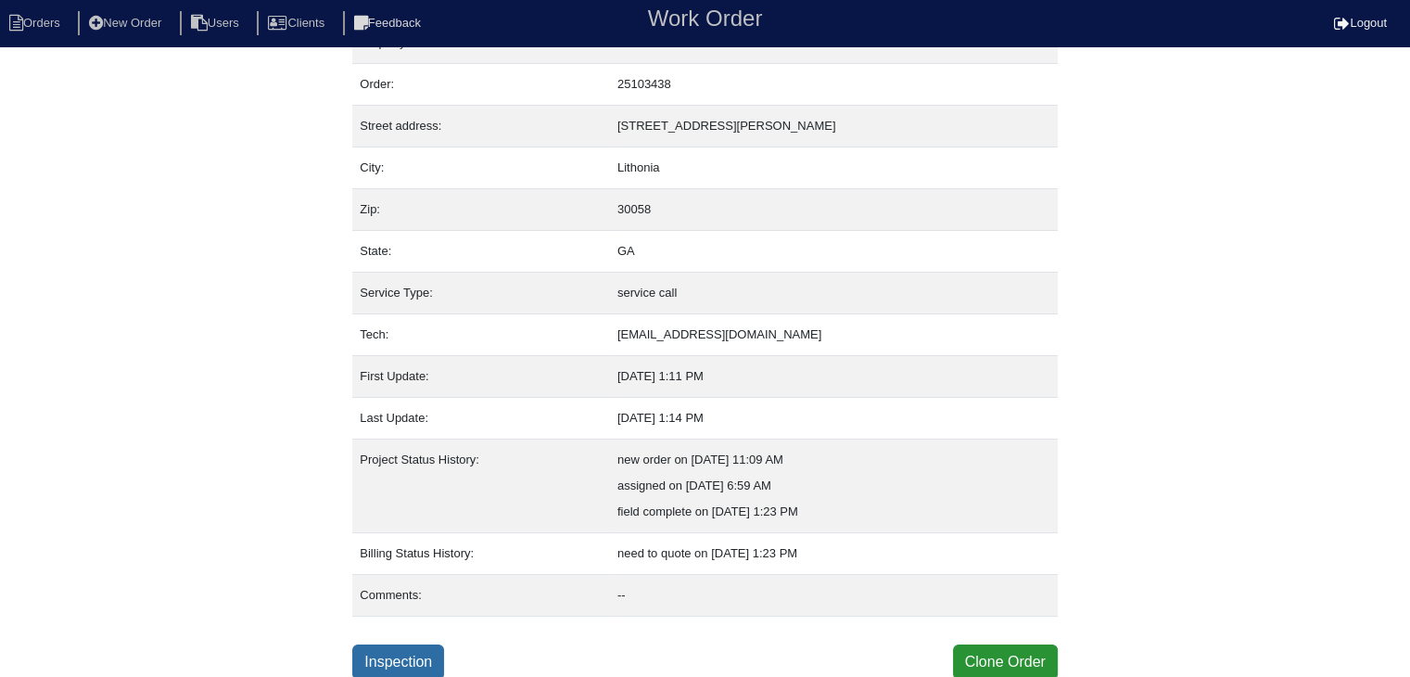
click at [414, 647] on link "Inspection" at bounding box center [398, 661] width 92 height 35
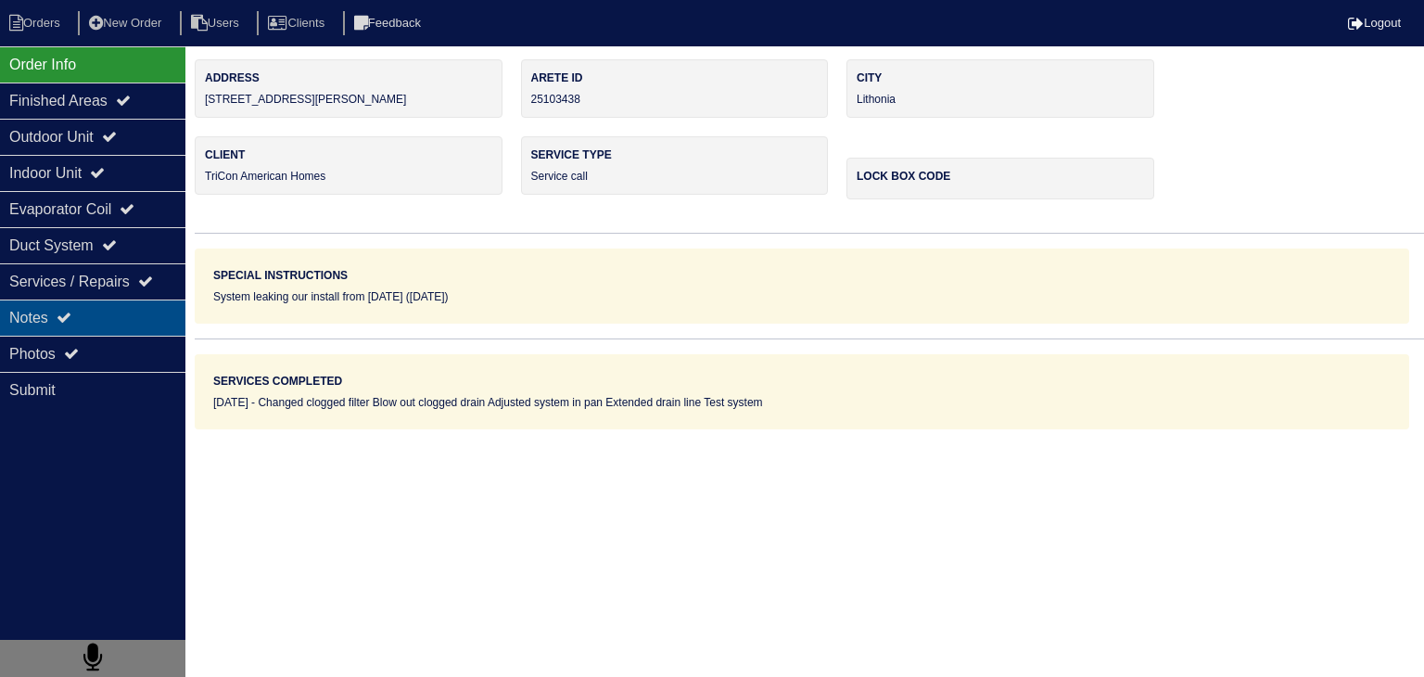
click at [138, 319] on div "Notes" at bounding box center [92, 317] width 185 height 36
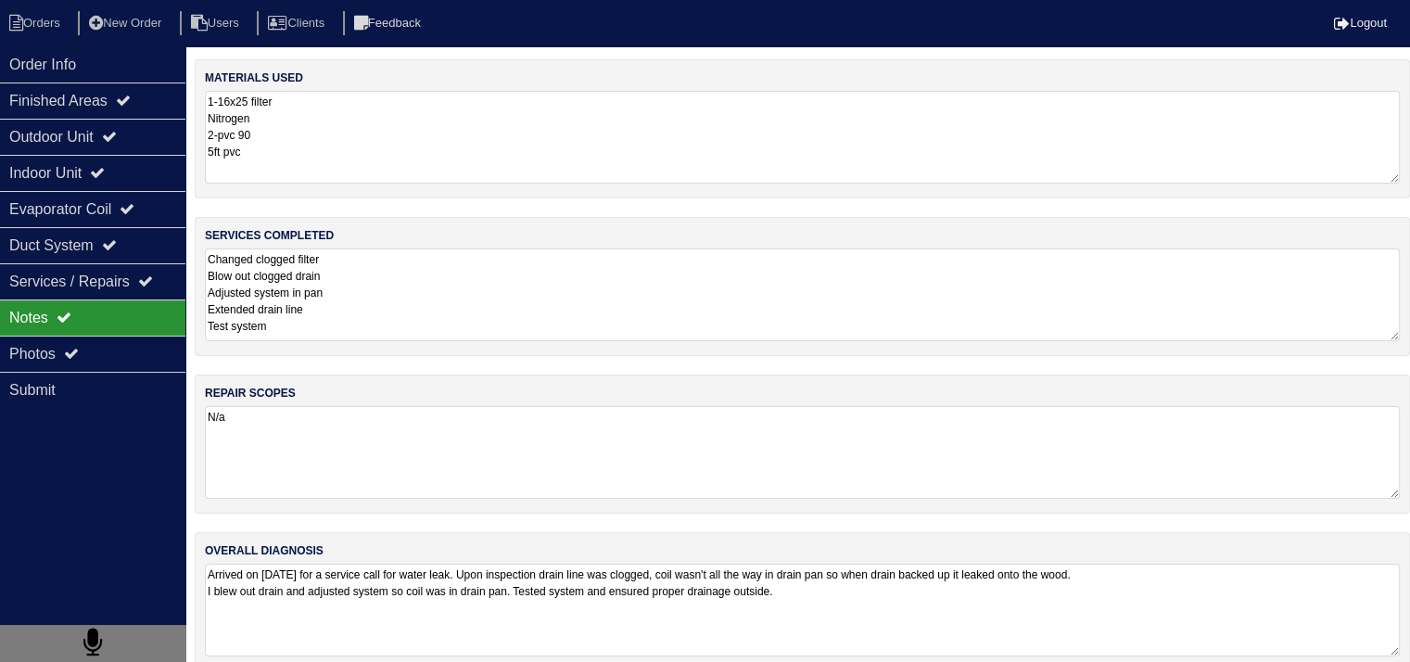
click at [445, 309] on textarea "Changed clogged filter Blow out clogged drain Adjusted system in pan Extended d…" at bounding box center [802, 294] width 1195 height 93
